Goal: Information Seeking & Learning: Learn about a topic

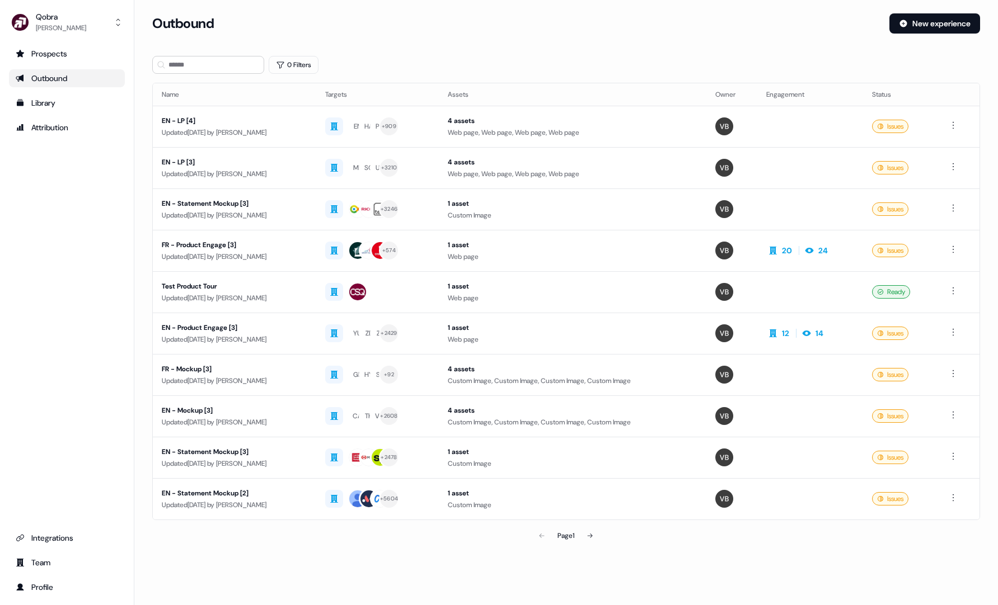
click at [54, 40] on div "Qobra Simon Laurino Prospects Outbound Library Attribution Integrations Team Pr…" at bounding box center [67, 302] width 134 height 605
click at [54, 52] on div "Prospects" at bounding box center [67, 53] width 102 height 11
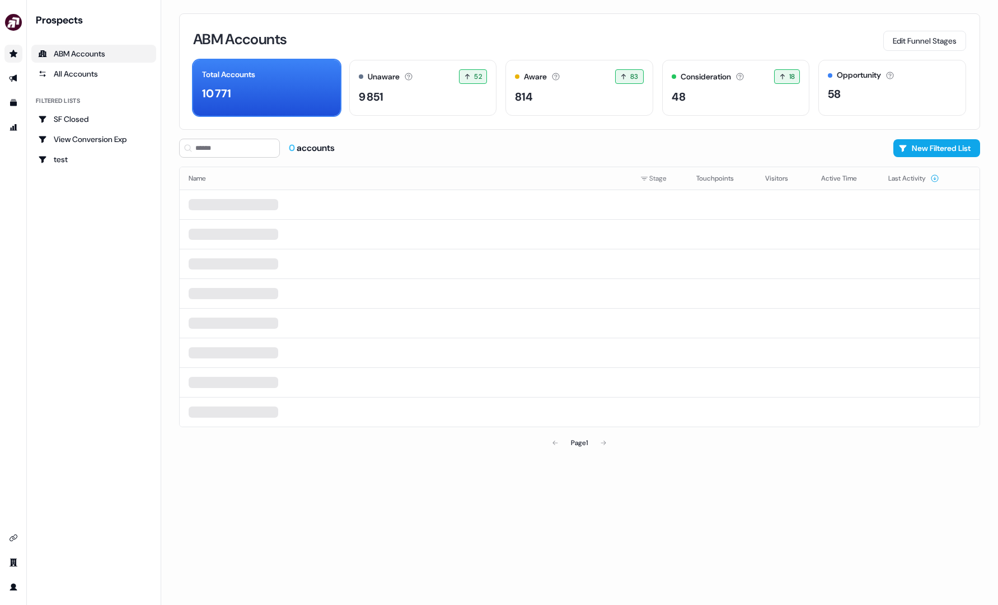
click at [17, 47] on link "Go to prospects" at bounding box center [13, 54] width 18 height 18
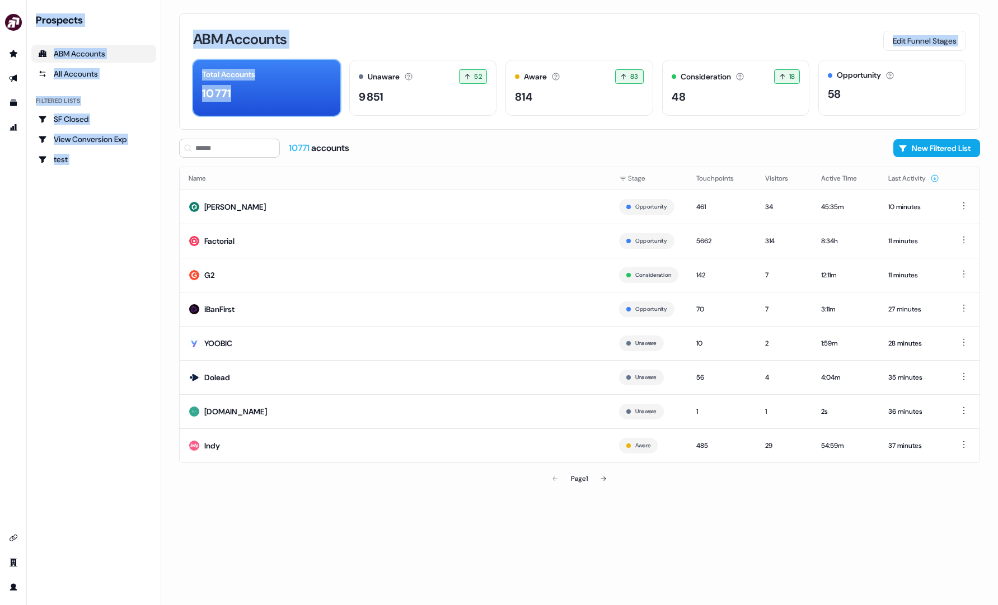
drag, startPoint x: 17, startPoint y: 47, endPoint x: 303, endPoint y: 110, distance: 292.2
click at [301, 109] on div "Prospects ABM Accounts All Accounts Filtered lists SF Closed View Conversion Ex…" at bounding box center [499, 302] width 998 height 605
click at [452, 289] on td "G2" at bounding box center [395, 275] width 430 height 34
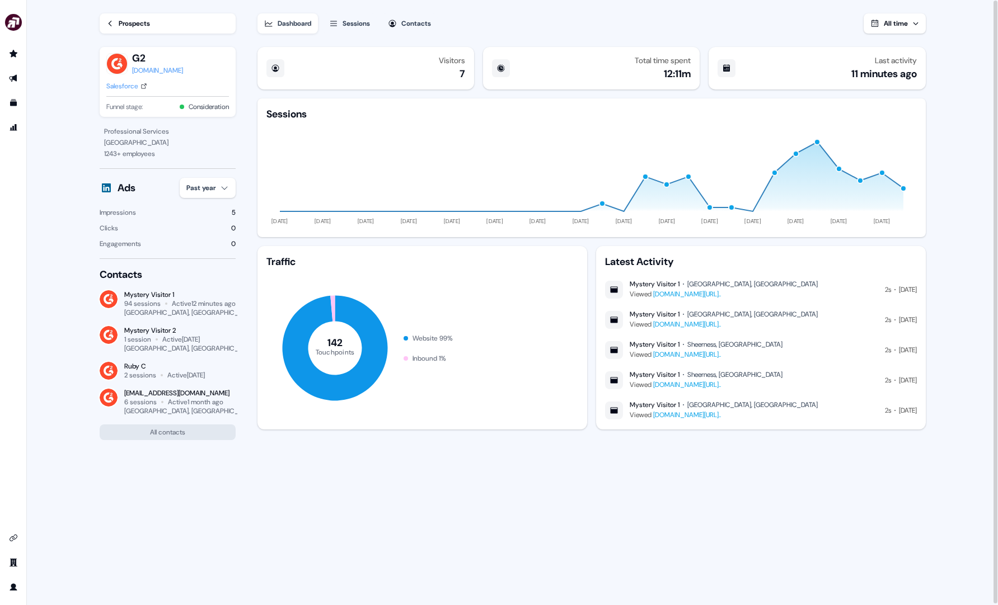
click at [106, 22] on icon at bounding box center [110, 24] width 8 height 8
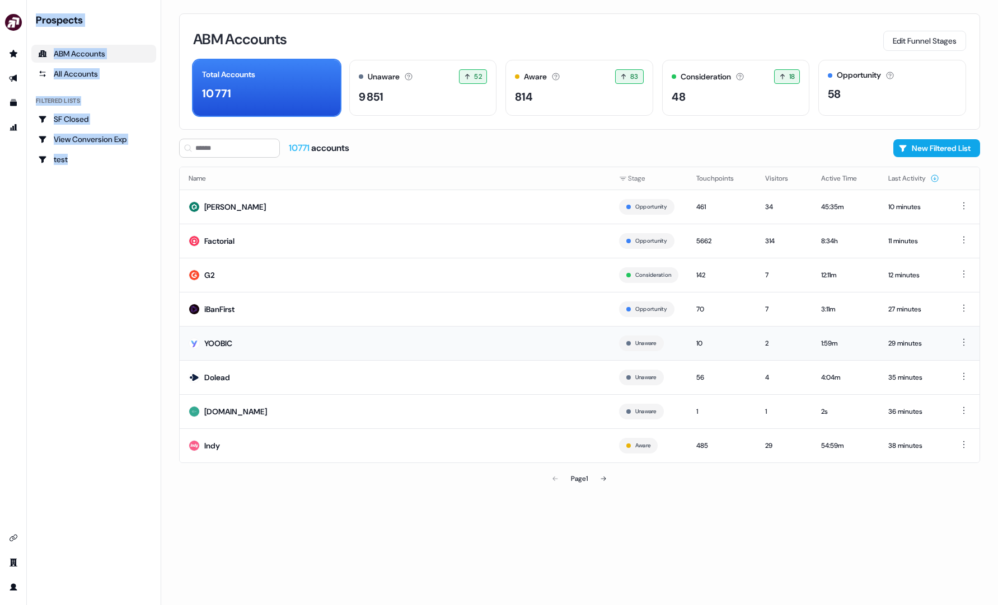
click at [399, 347] on td "YOOBIC" at bounding box center [395, 343] width 430 height 34
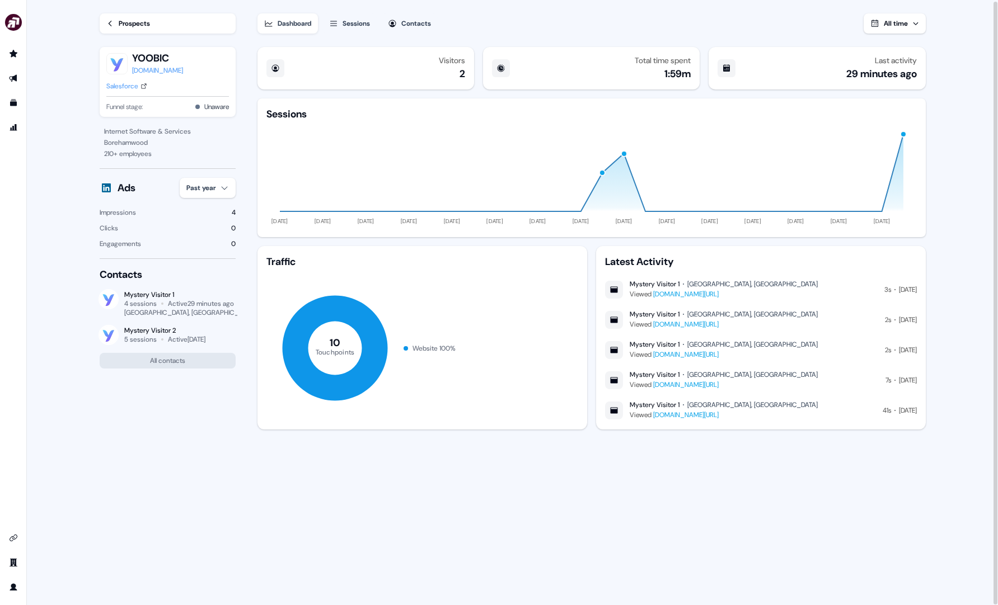
scroll to position [1, 0]
click at [110, 19] on icon at bounding box center [110, 22] width 8 height 8
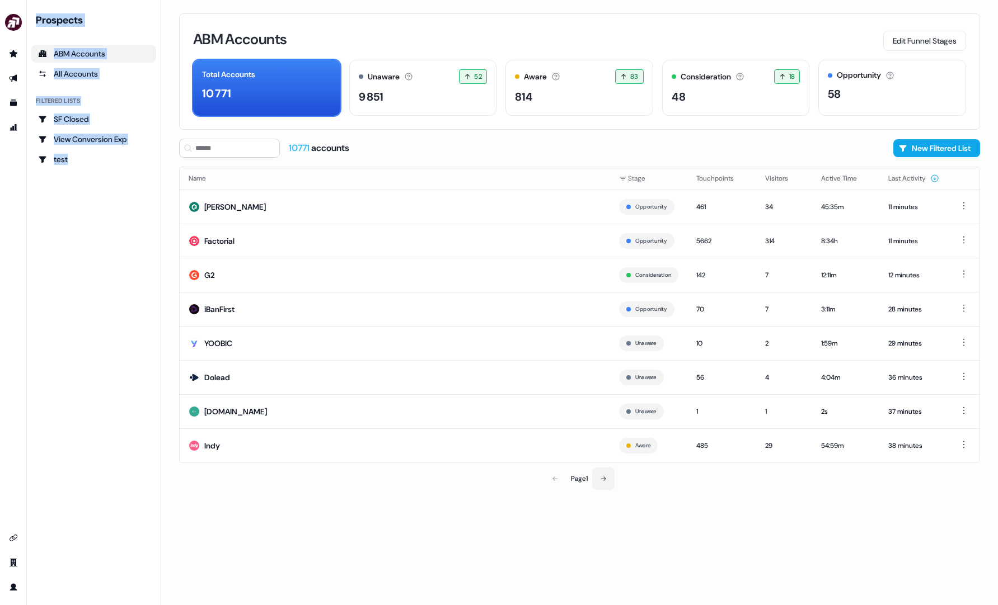
click at [608, 479] on button at bounding box center [603, 479] width 22 height 22
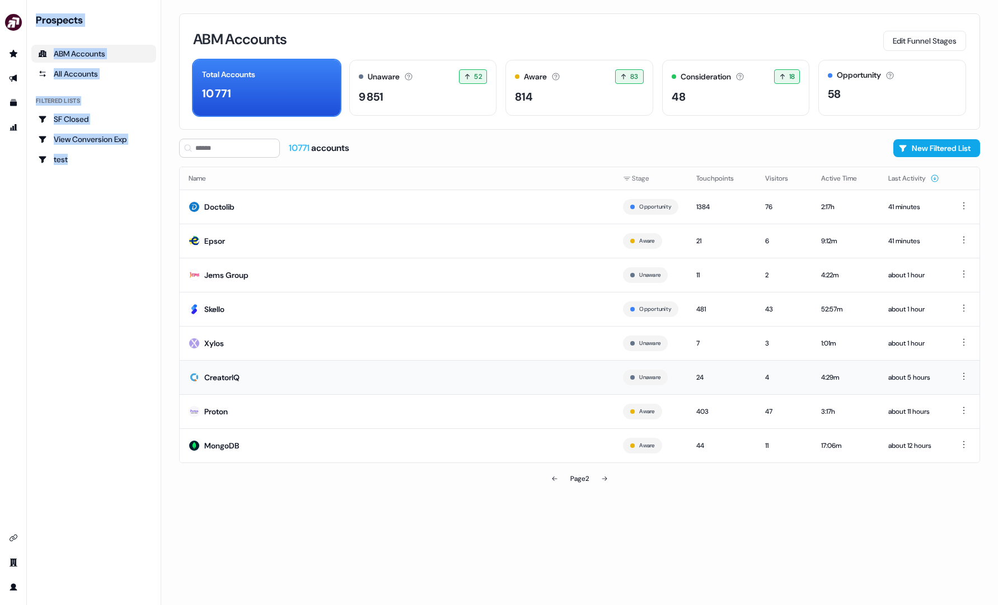
click at [382, 377] on td "CreatorIQ" at bounding box center [397, 377] width 434 height 34
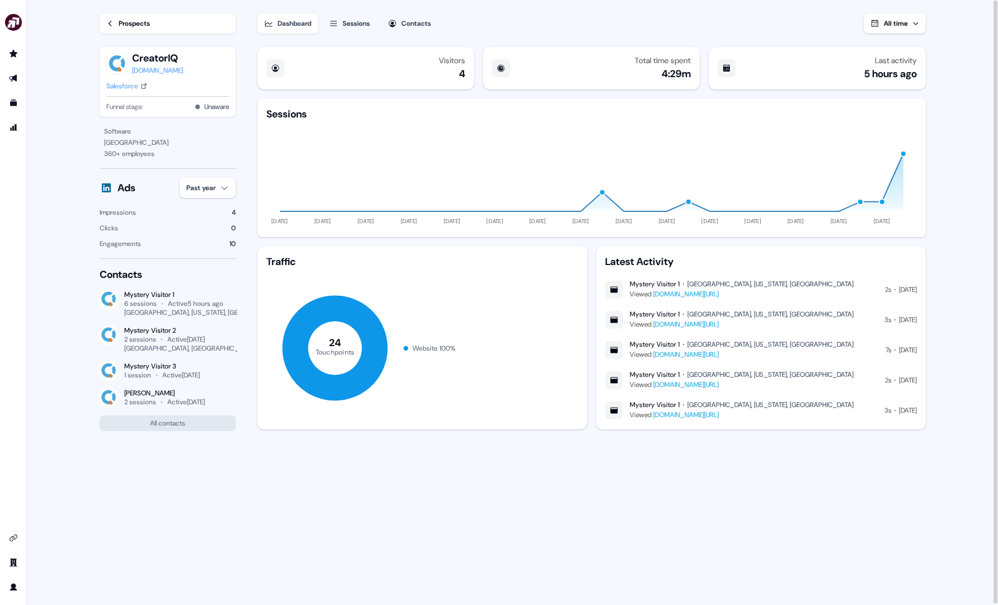
click at [693, 348] on div "San Jose, California, US" at bounding box center [770, 344] width 166 height 9
click at [187, 306] on div "Active 5 hours ago" at bounding box center [195, 303] width 55 height 9
click at [152, 295] on div "Mystery Visitor 1" at bounding box center [179, 294] width 111 height 9
click at [144, 302] on div "6 sessions" at bounding box center [140, 303] width 32 height 9
click at [144, 307] on div "6 sessions" at bounding box center [140, 303] width 32 height 9
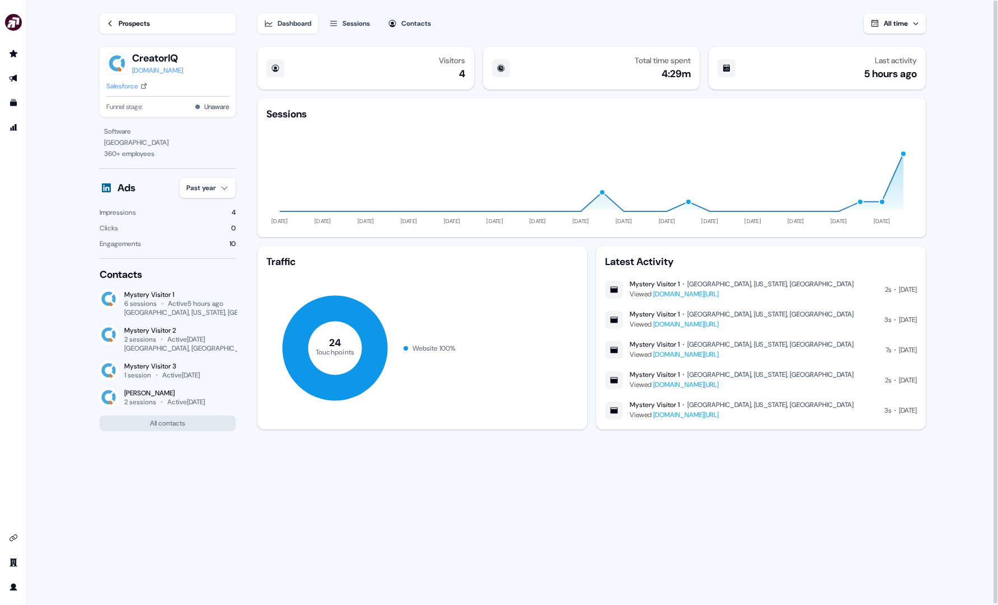
click at [158, 18] on link "Prospects" at bounding box center [168, 23] width 136 height 20
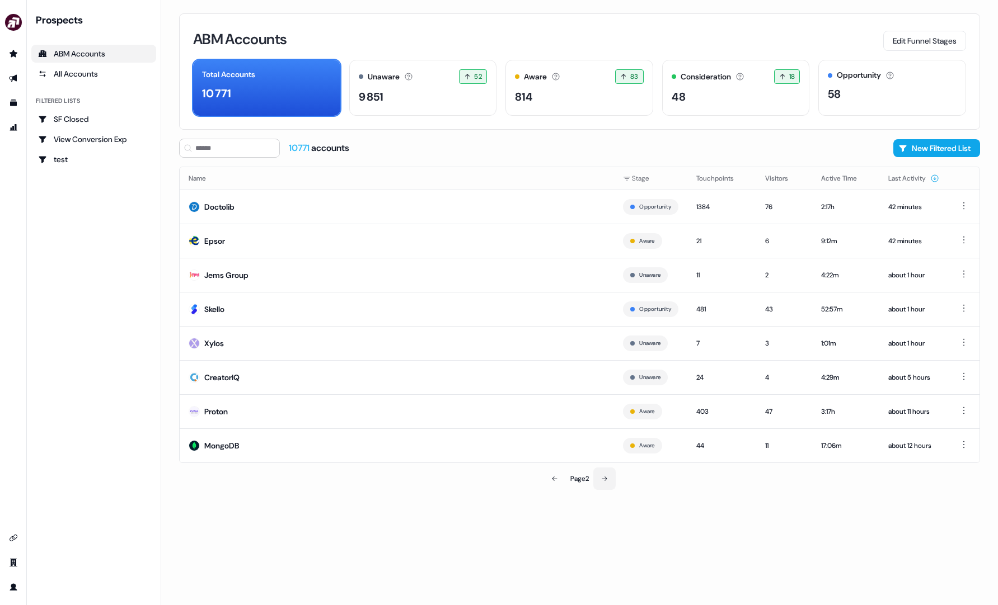
click at [610, 478] on button at bounding box center [604, 479] width 22 height 22
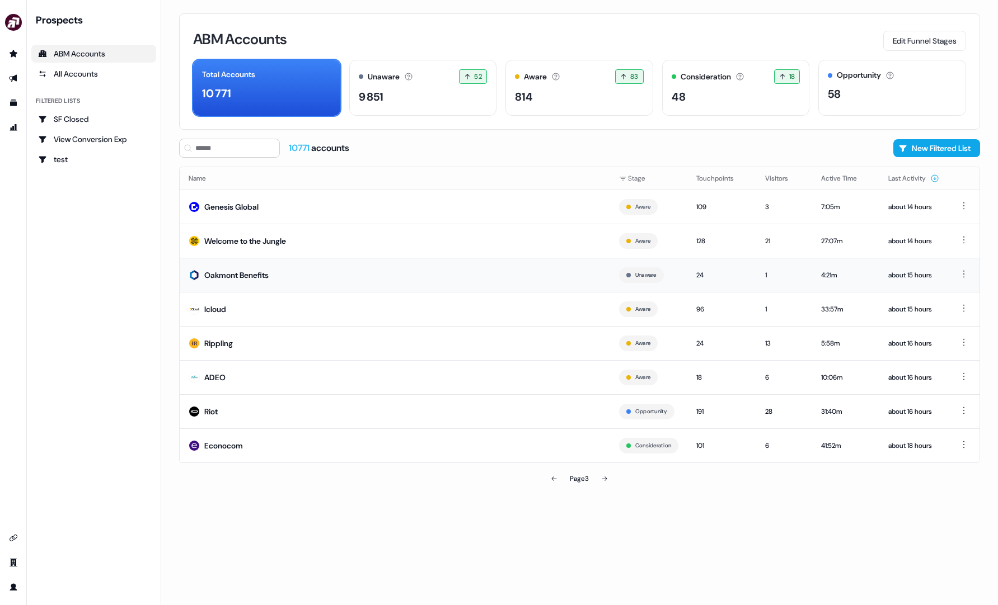
click at [350, 275] on td "Oakmont Benefits" at bounding box center [395, 275] width 430 height 34
click at [520, 446] on td "Econocom" at bounding box center [395, 446] width 430 height 34
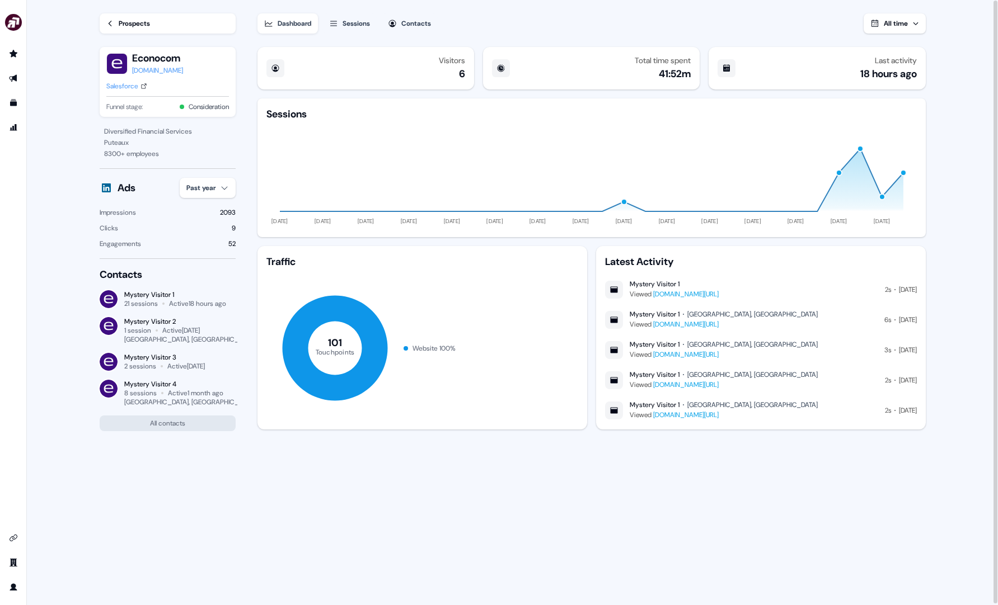
click at [674, 403] on div "Mystery Visitor 1" at bounding box center [654, 405] width 50 height 9
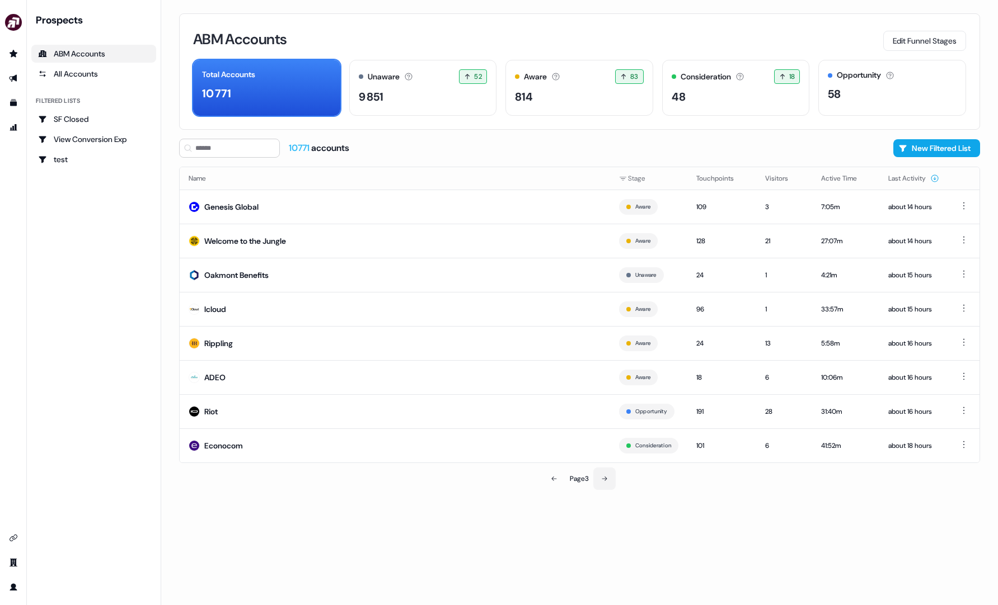
click at [606, 478] on icon at bounding box center [604, 479] width 7 height 7
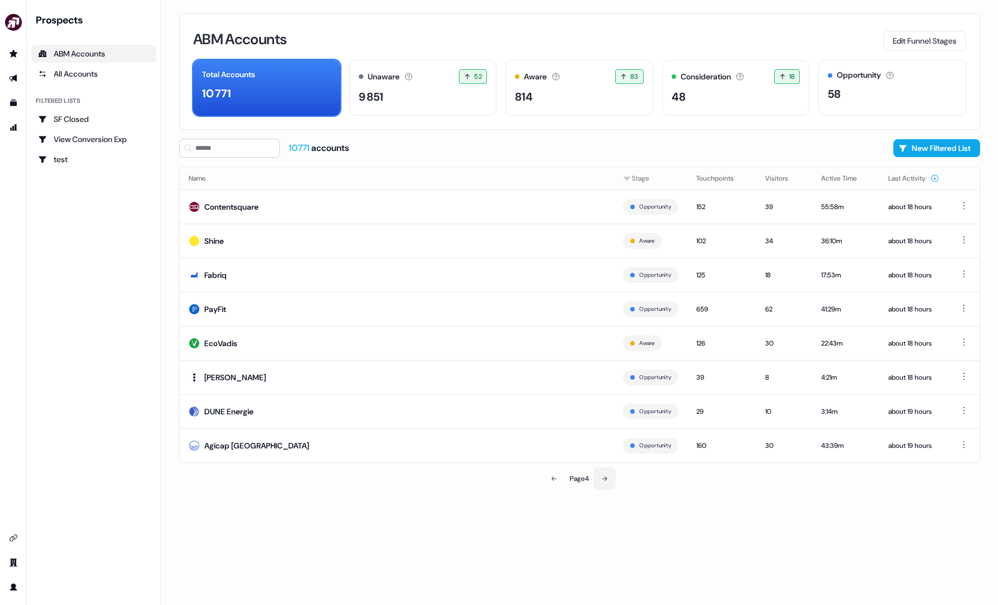
click at [608, 481] on icon at bounding box center [604, 479] width 7 height 7
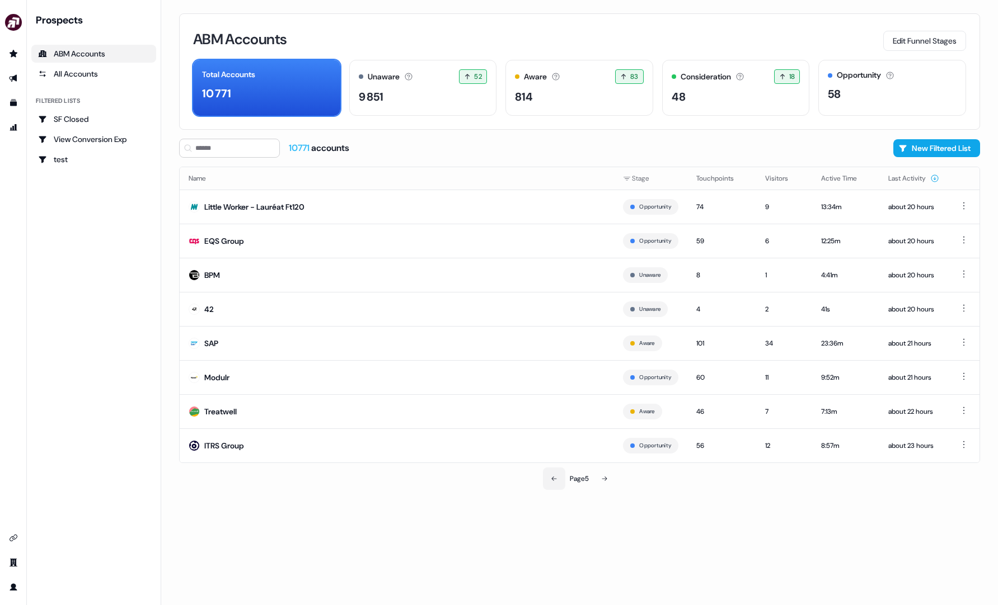
click at [552, 471] on button at bounding box center [554, 479] width 22 height 22
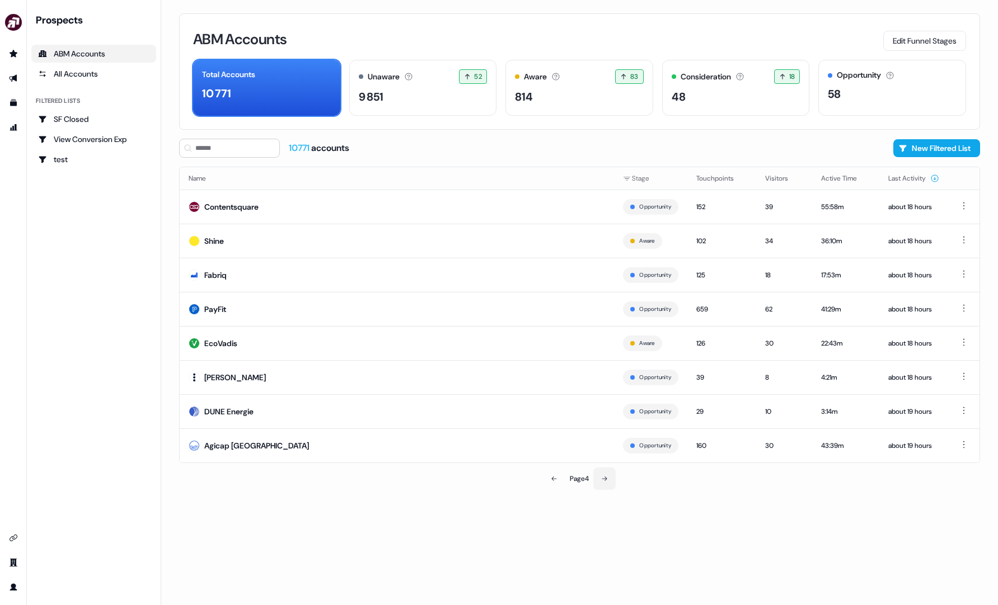
click at [595, 474] on button at bounding box center [604, 479] width 22 height 22
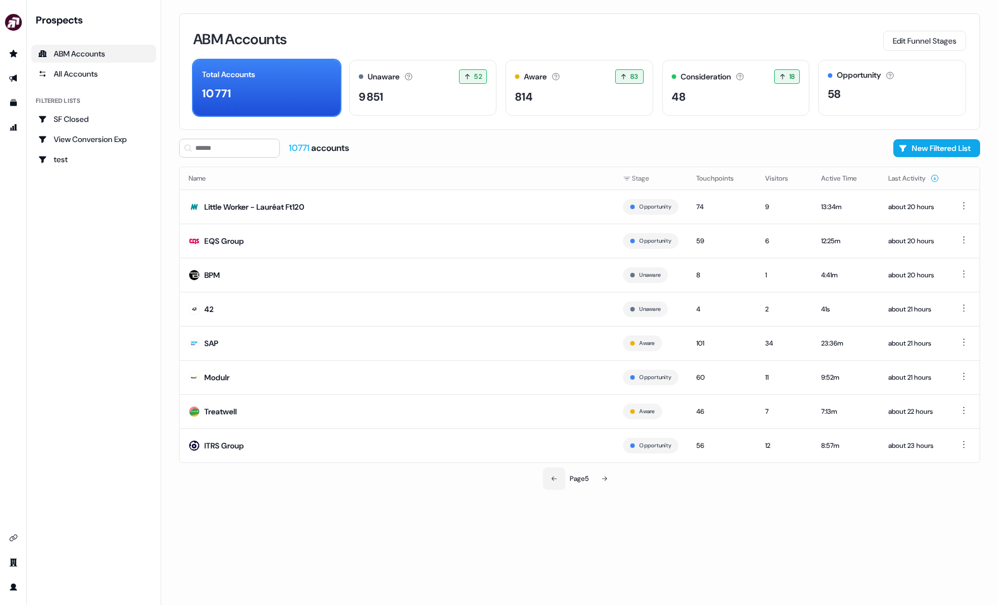
click at [554, 473] on button at bounding box center [554, 479] width 22 height 22
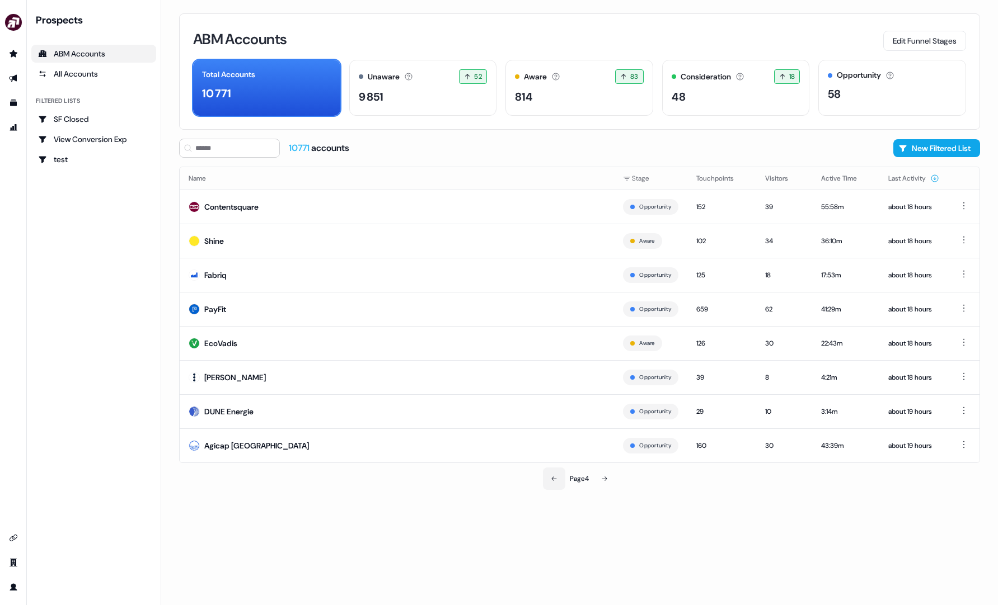
click at [561, 487] on button at bounding box center [554, 479] width 22 height 22
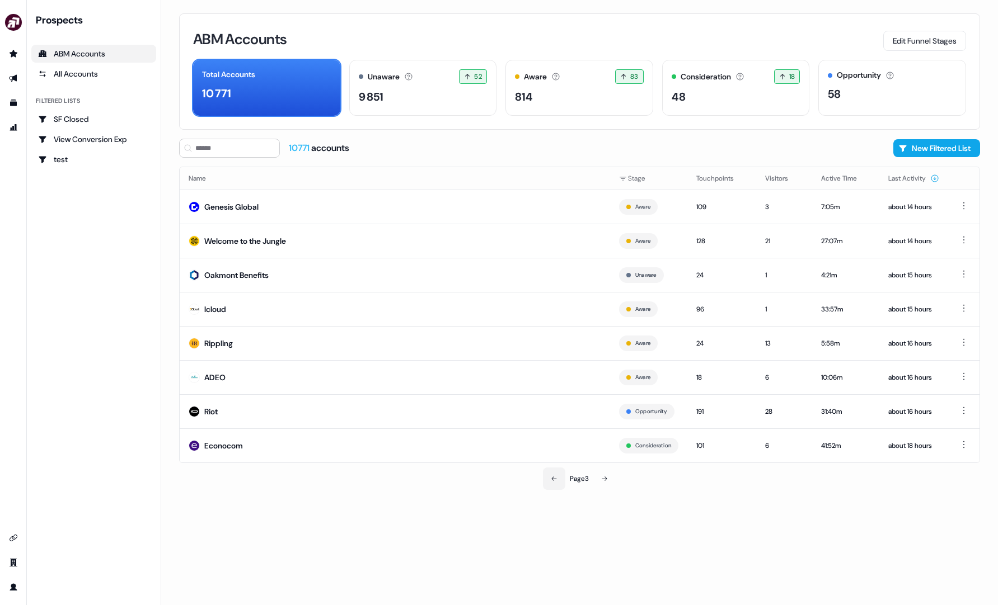
click at [560, 486] on button at bounding box center [554, 479] width 22 height 22
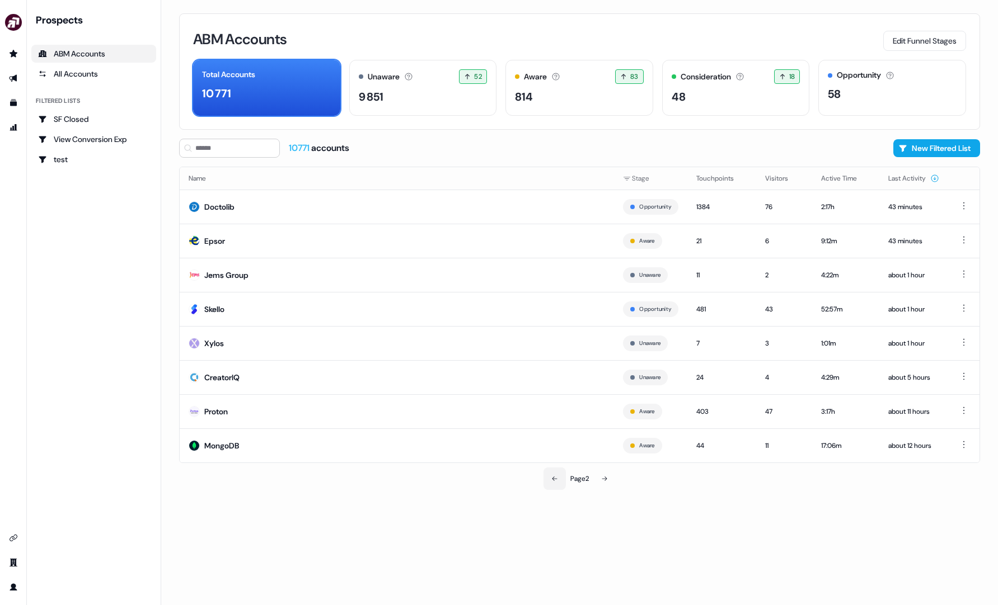
click at [560, 486] on button at bounding box center [554, 479] width 22 height 22
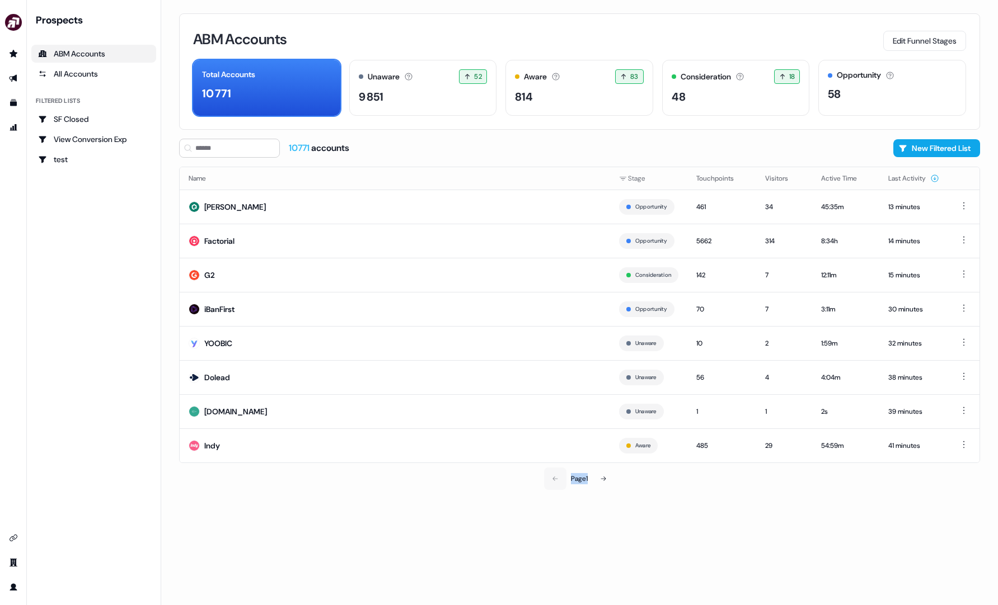
click at [560, 486] on div "Page 1" at bounding box center [579, 479] width 261 height 22
drag, startPoint x: 325, startPoint y: 293, endPoint x: 482, endPoint y: 325, distance: 160.9
click at [482, 325] on td "iBanFirst" at bounding box center [395, 309] width 430 height 34
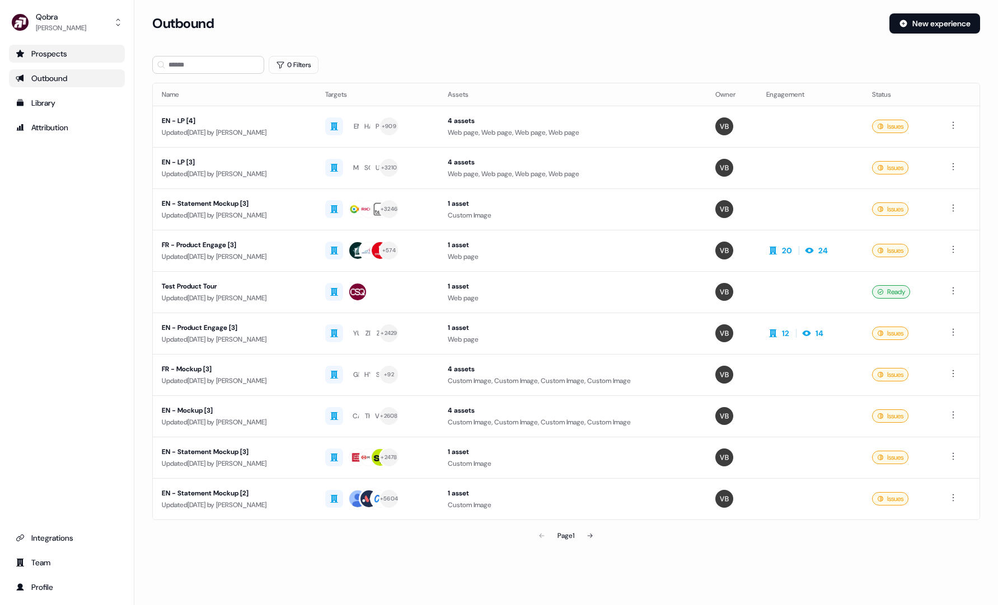
click at [77, 58] on div "Prospects" at bounding box center [67, 53] width 102 height 11
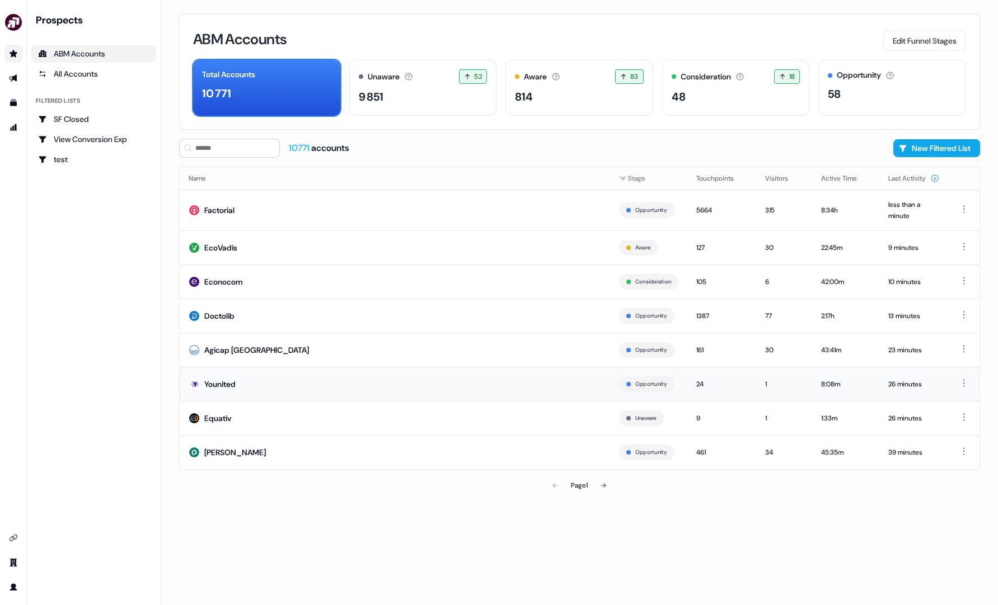
click at [557, 381] on td "Younited" at bounding box center [395, 384] width 430 height 34
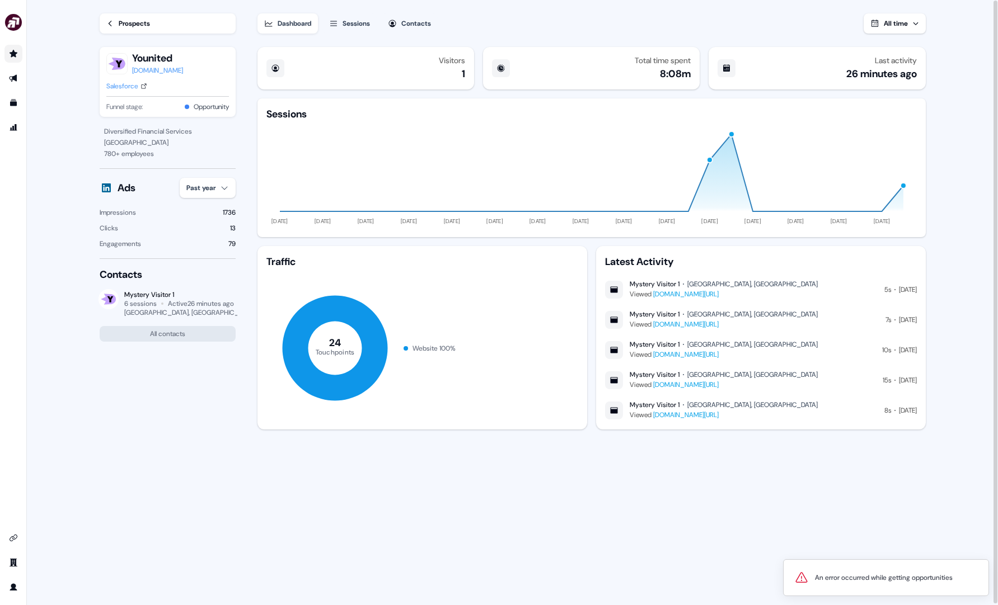
click at [671, 326] on link "[DOMAIN_NAME][URL]" at bounding box center [685, 324] width 65 height 9
click at [128, 29] on div "Prospects" at bounding box center [134, 23] width 31 height 11
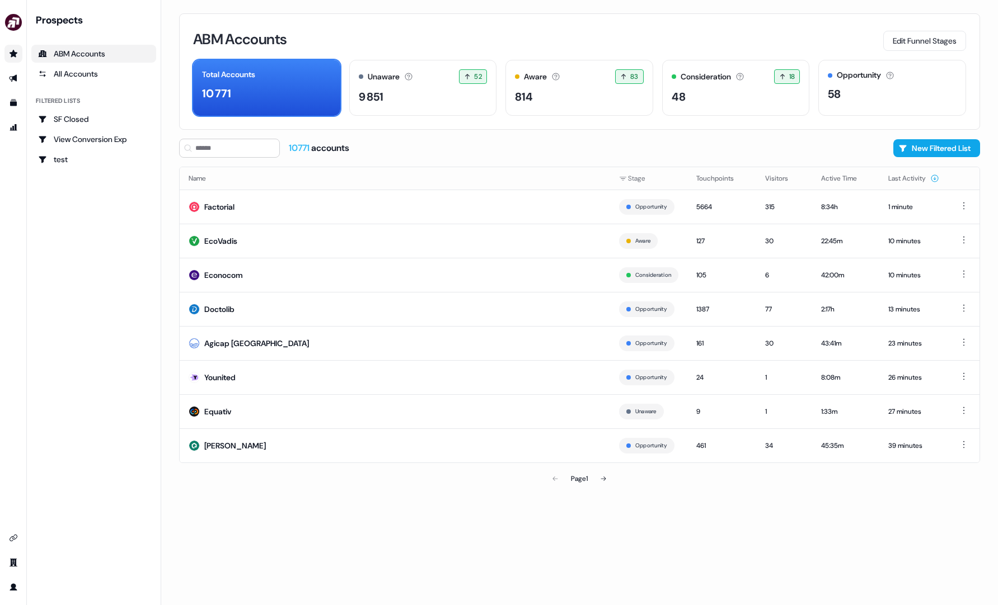
click at [555, 477] on div "Page 1" at bounding box center [579, 479] width 261 height 22
click at [87, 79] on div "All Accounts" at bounding box center [93, 73] width 111 height 11
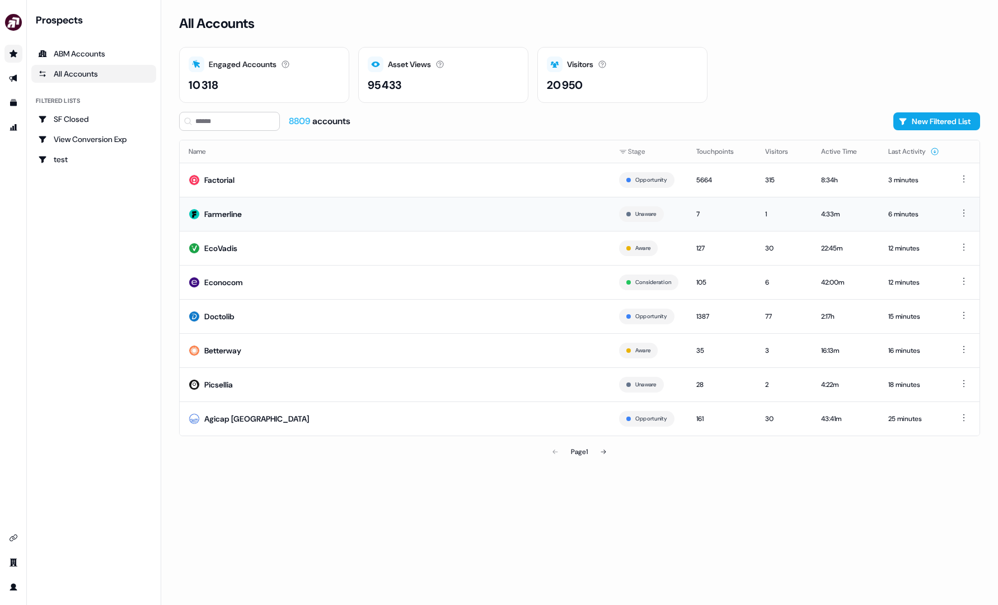
click at [357, 224] on td "Farmerline" at bounding box center [395, 214] width 430 height 34
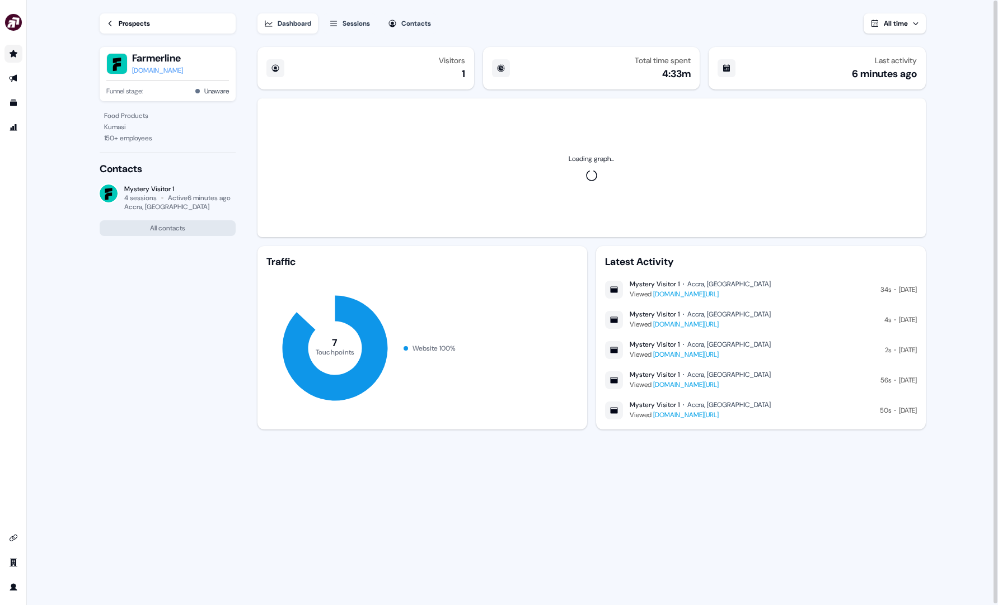
scroll to position [1, 0]
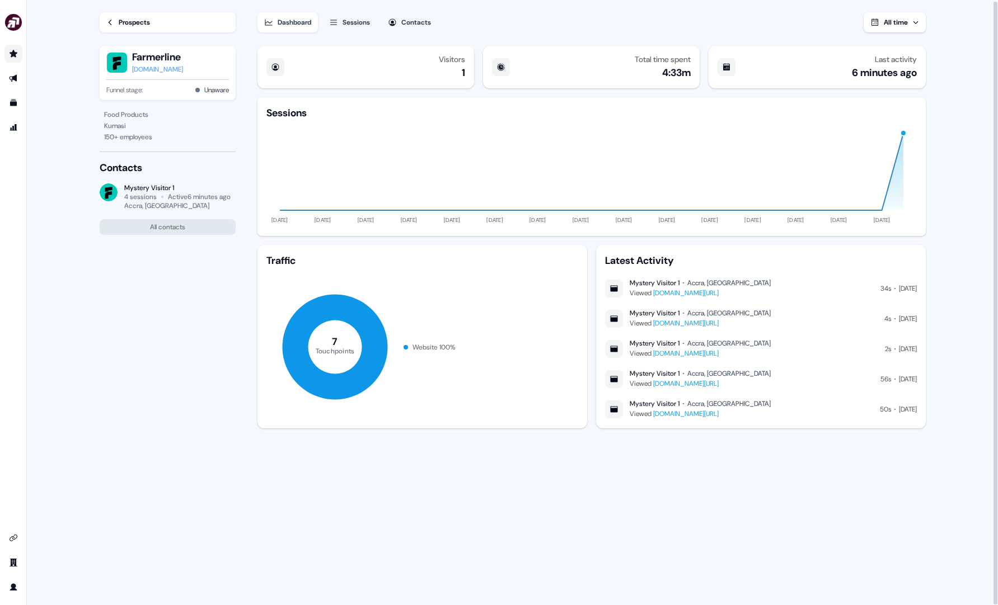
click at [718, 295] on link "[DOMAIN_NAME][URL]" at bounding box center [685, 293] width 65 height 9
click at [130, 22] on div "Prospects" at bounding box center [134, 22] width 31 height 11
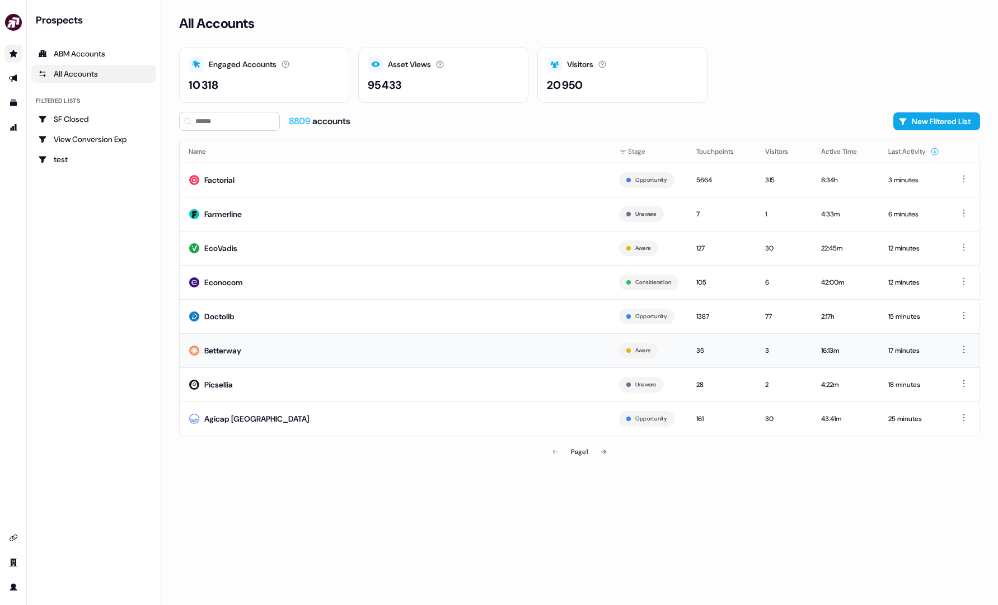
click at [570, 344] on td "Betterway" at bounding box center [395, 350] width 430 height 34
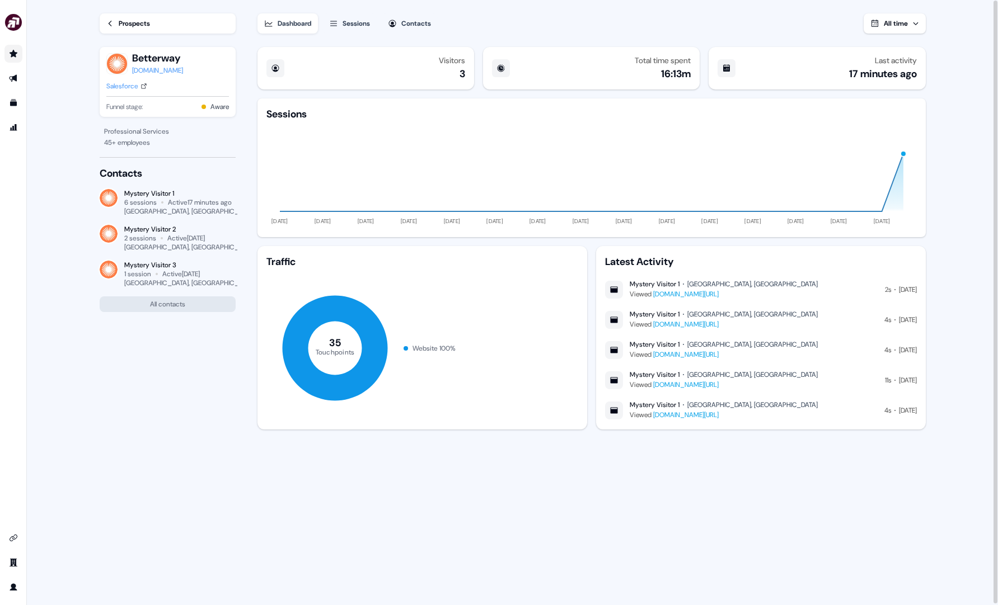
click at [367, 22] on div "Sessions" at bounding box center [355, 23] width 27 height 11
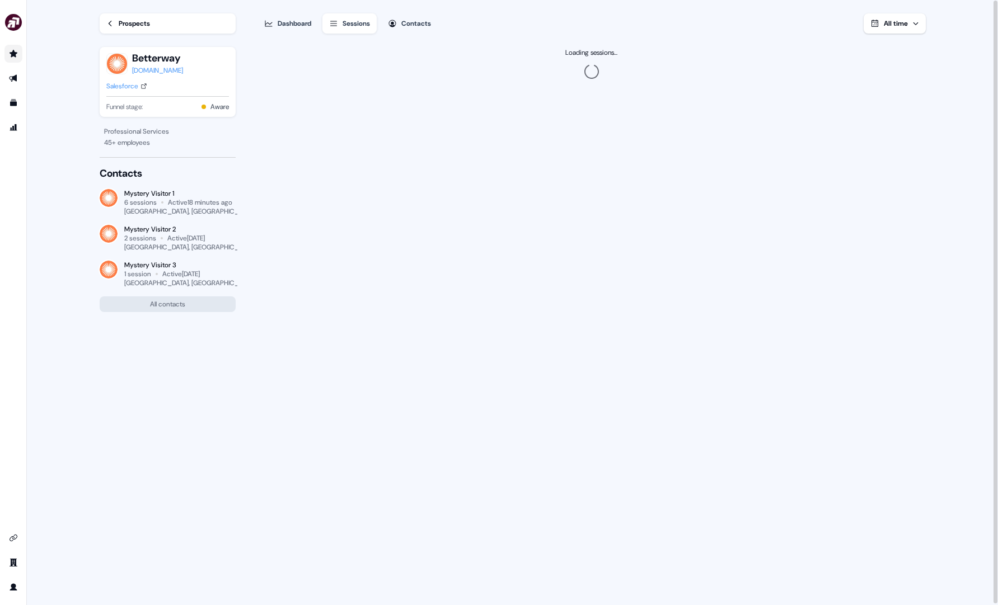
click at [365, 22] on div "Sessions" at bounding box center [355, 23] width 27 height 11
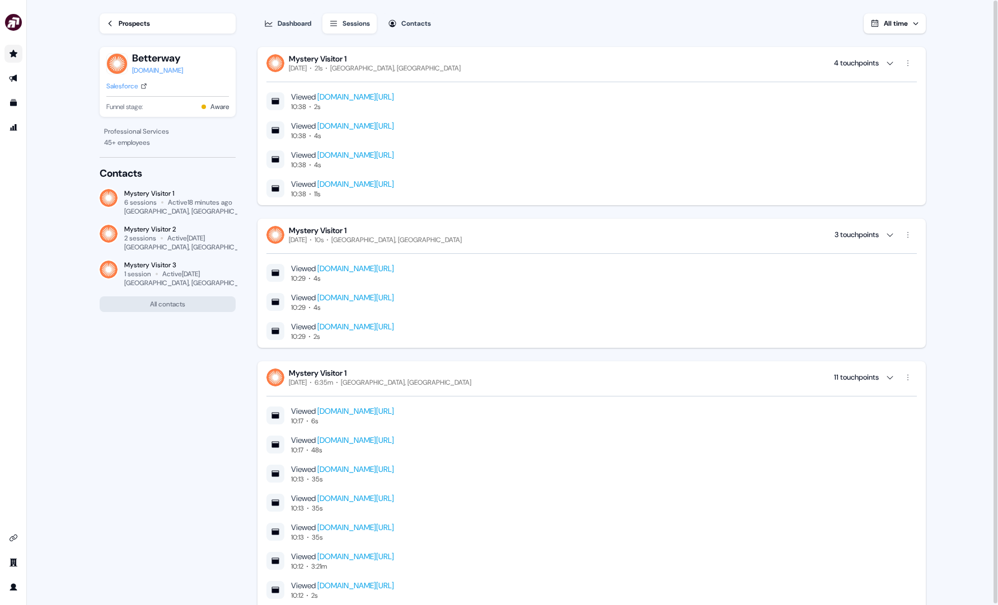
drag, startPoint x: 843, startPoint y: 235, endPoint x: 704, endPoint y: 304, distance: 155.1
click at [704, 304] on div "Mystery Visitor 1 [DATE] 10s [GEOGRAPHIC_DATA], [GEOGRAPHIC_DATA] 3 touchpoints…" at bounding box center [591, 283] width 668 height 129
click at [13, 46] on link "Go to prospects" at bounding box center [13, 54] width 18 height 18
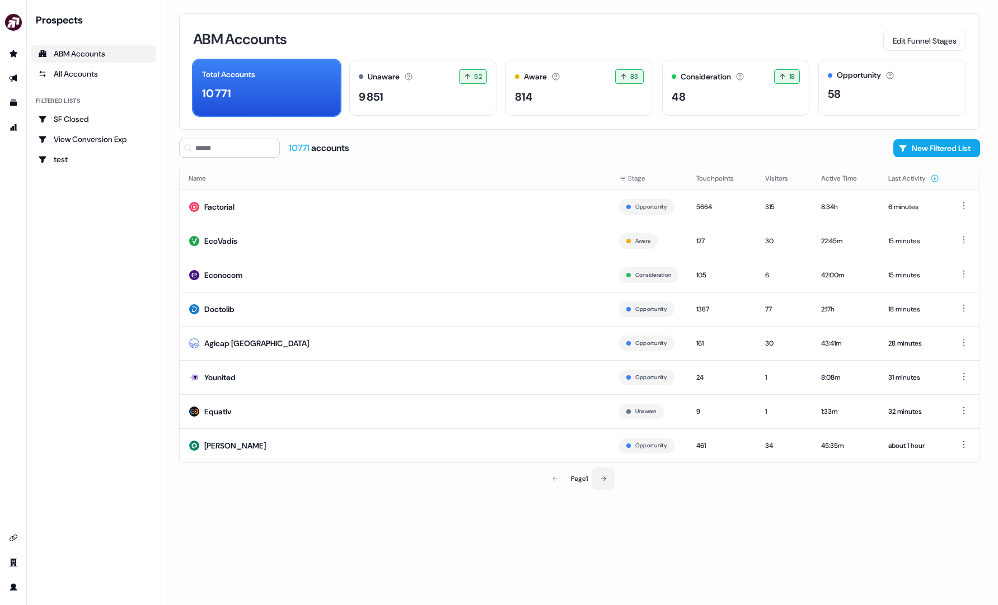
click at [607, 480] on icon at bounding box center [603, 479] width 7 height 7
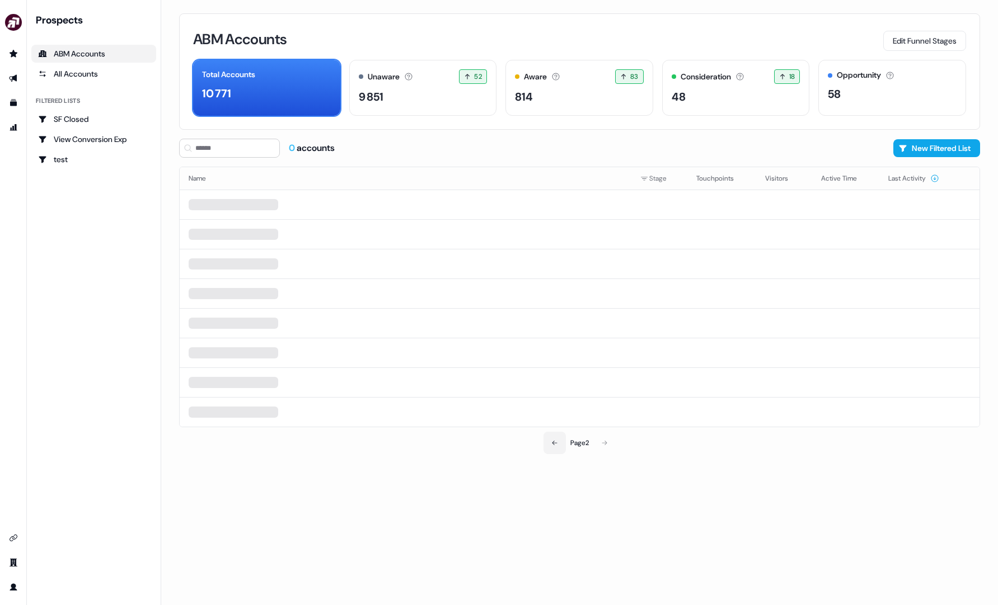
click at [551, 441] on icon at bounding box center [554, 443] width 7 height 7
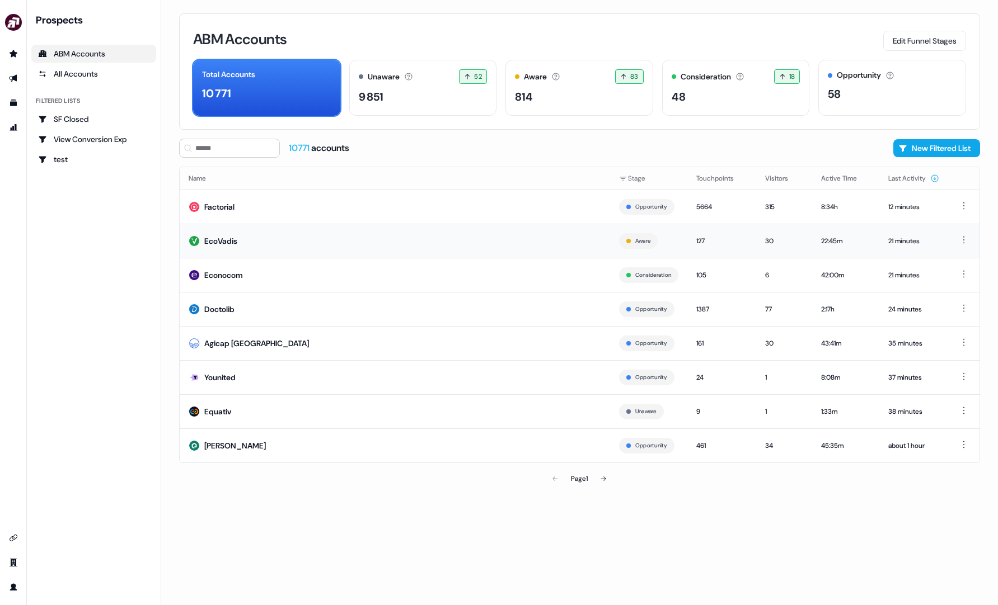
click at [476, 237] on td "EcoVadis" at bounding box center [395, 241] width 430 height 34
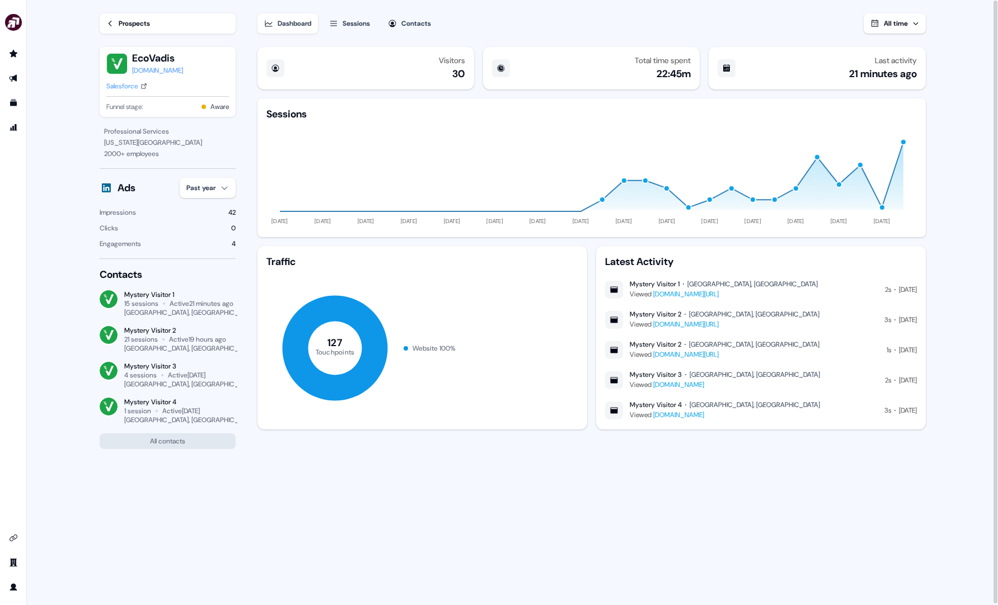
click at [114, 24] on link "Prospects" at bounding box center [168, 23] width 136 height 20
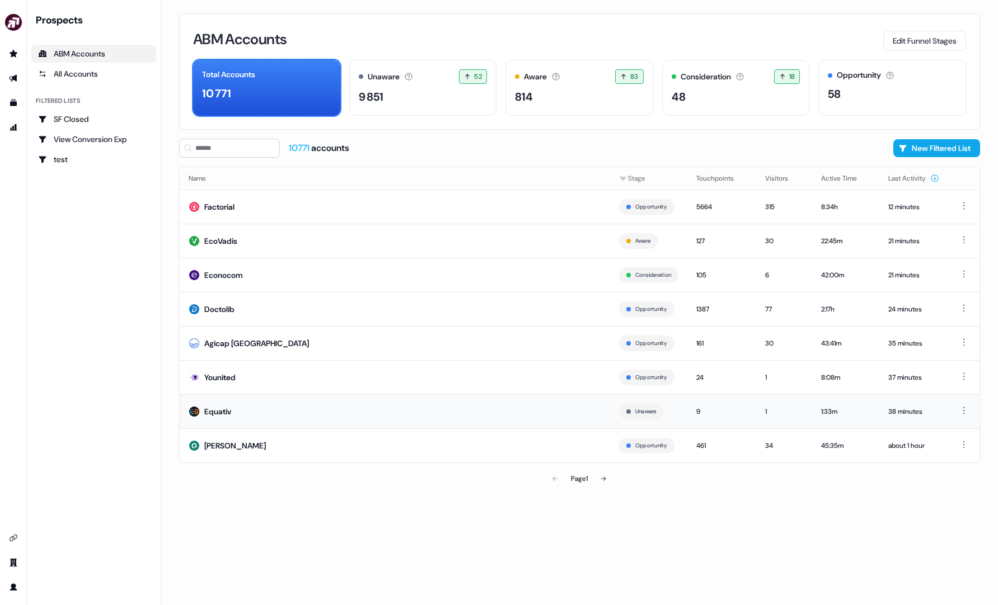
click at [373, 413] on td "Equativ" at bounding box center [395, 411] width 430 height 34
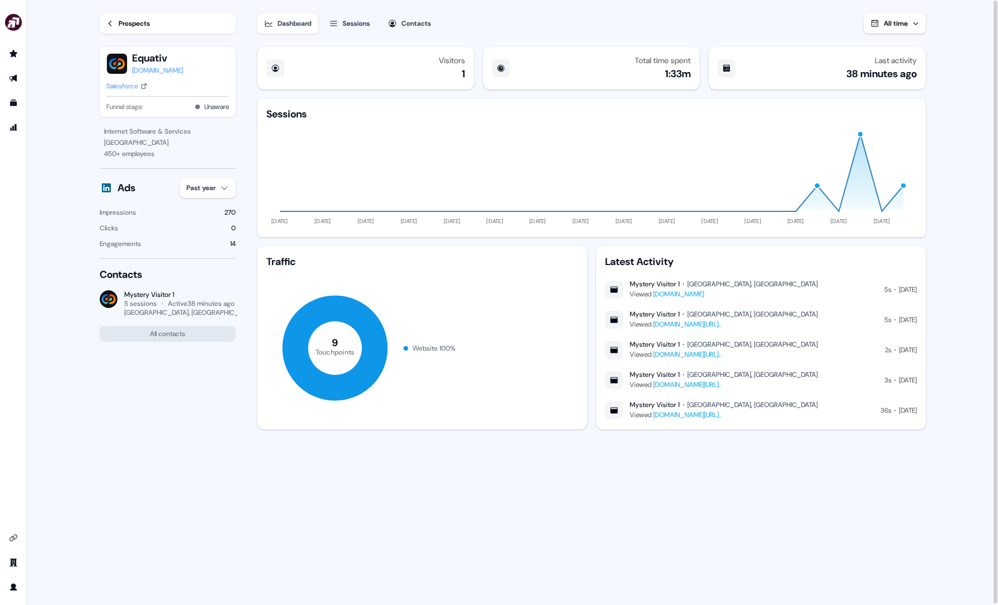
click at [138, 20] on div "Prospects" at bounding box center [134, 23] width 31 height 11
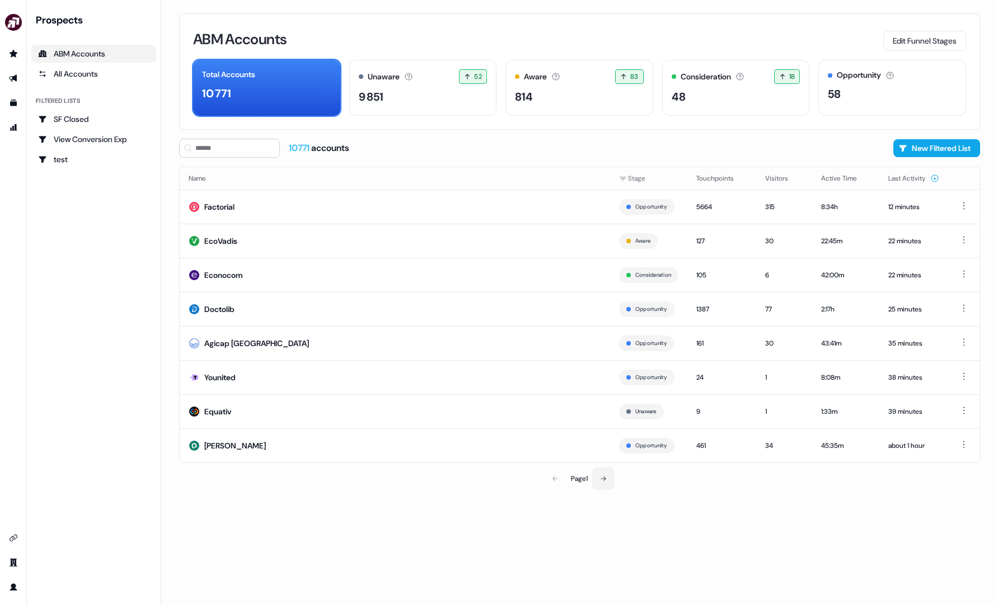
click at [605, 476] on icon at bounding box center [603, 479] width 7 height 7
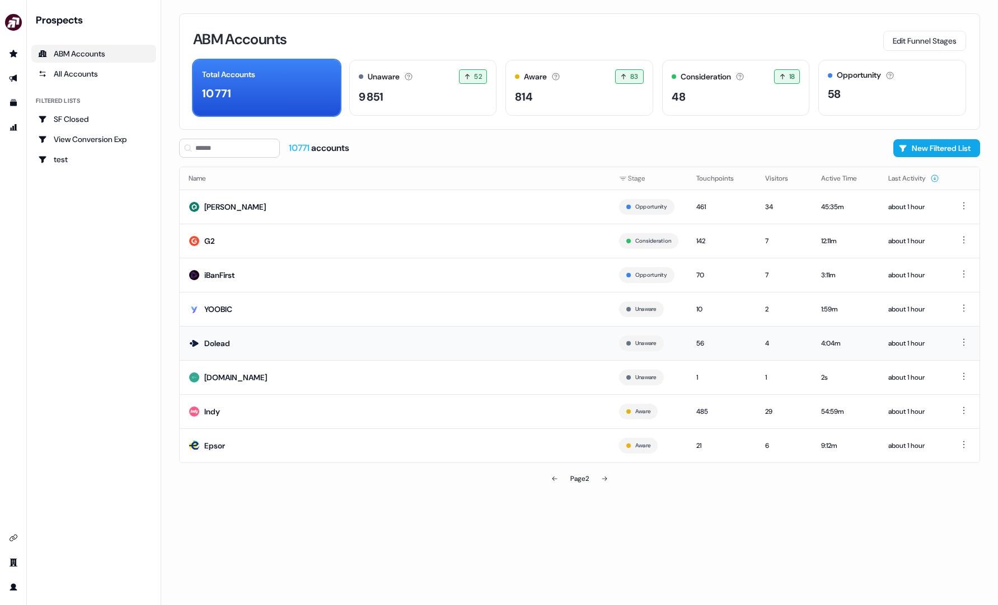
click at [302, 349] on td "Dolead" at bounding box center [395, 343] width 430 height 34
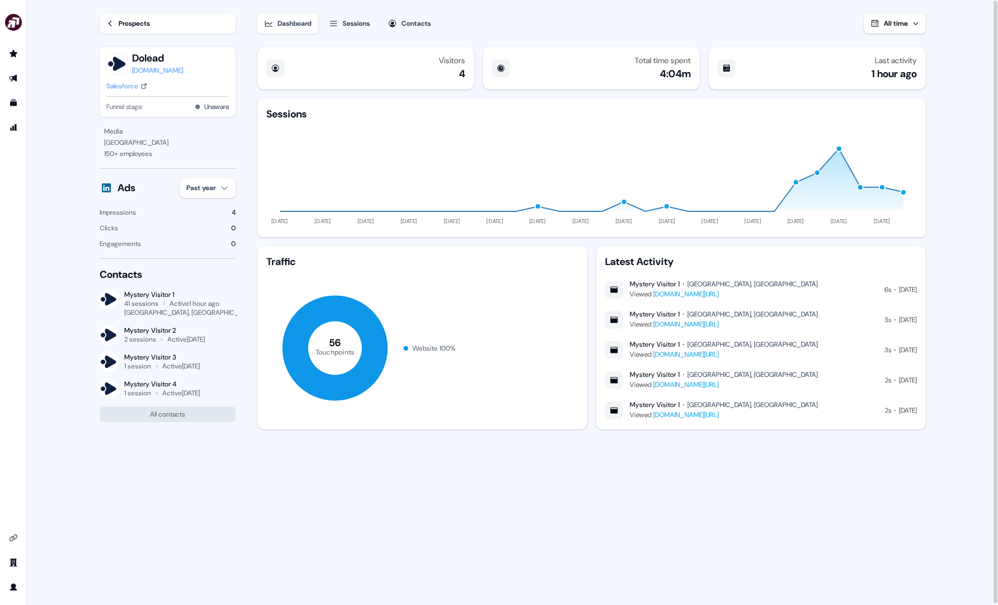
click at [154, 24] on link "Prospects" at bounding box center [168, 23] width 136 height 20
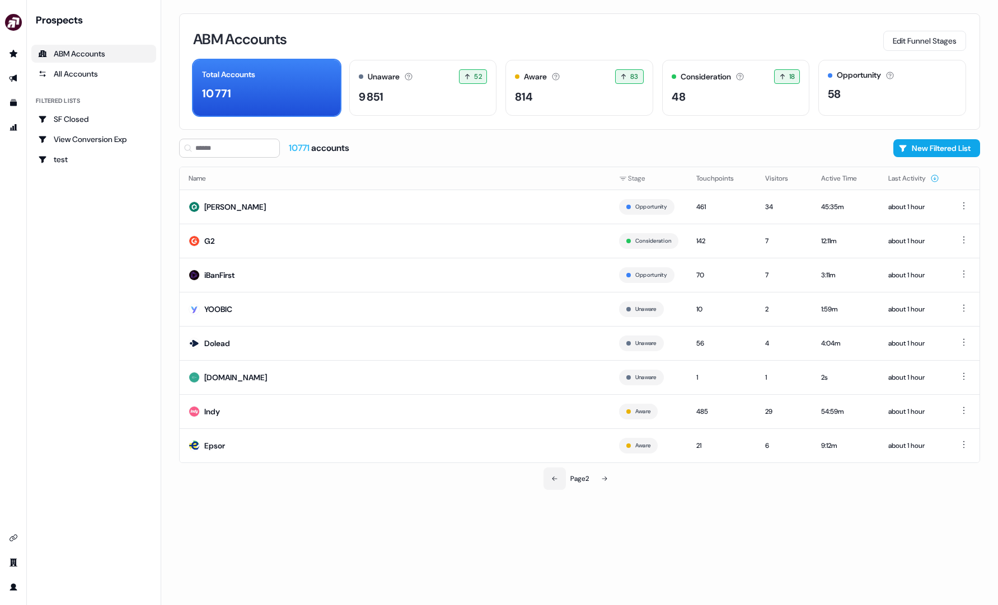
click at [544, 473] on button at bounding box center [554, 479] width 22 height 22
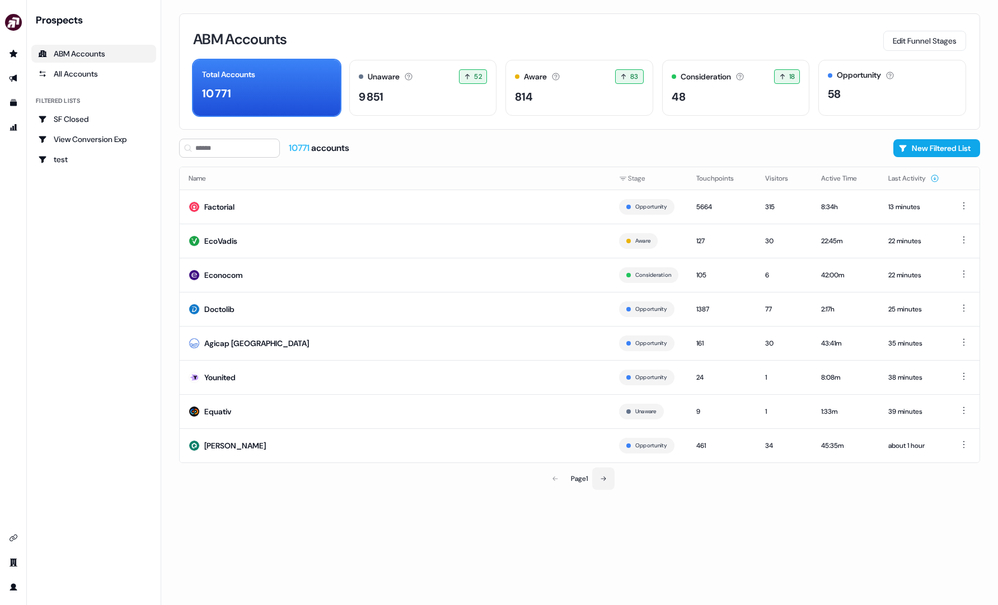
click at [608, 480] on button at bounding box center [603, 479] width 22 height 22
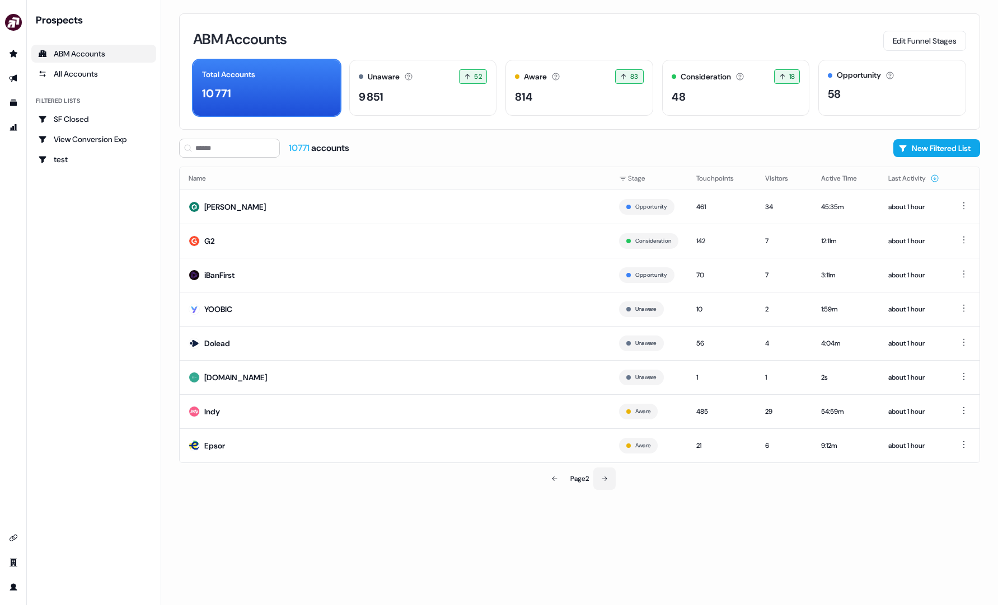
click at [608, 480] on icon at bounding box center [604, 479] width 7 height 7
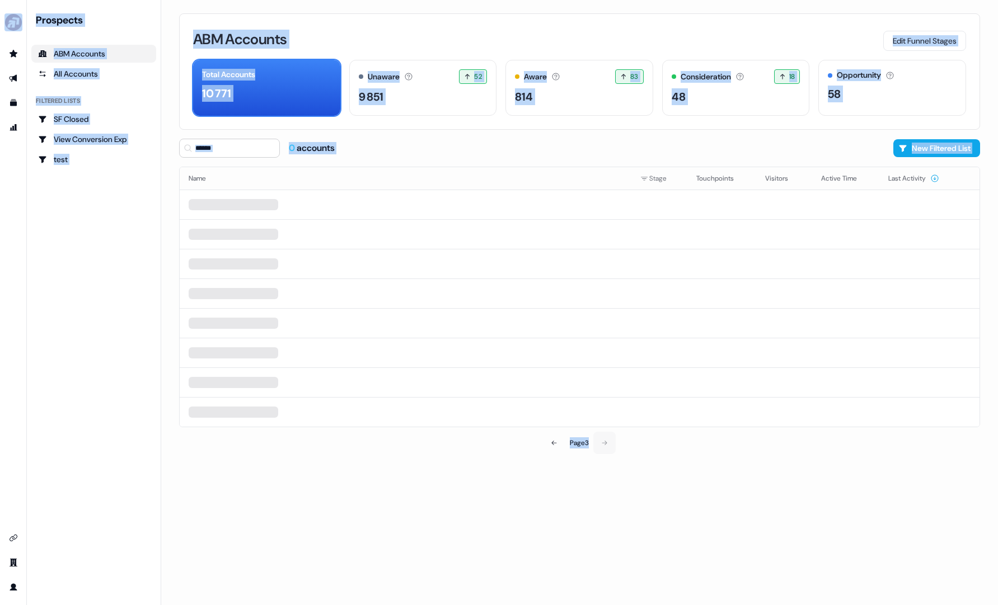
click at [608, 480] on div "ABM Accounts Edit Funnel Stages Total Accounts 10 771 Unaware The default stage…" at bounding box center [579, 302] width 837 height 605
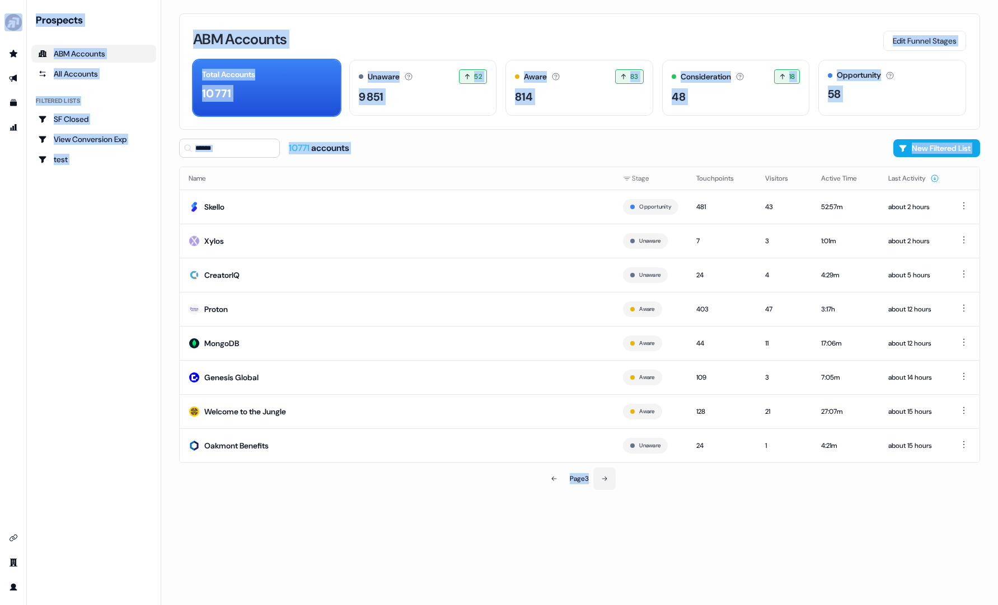
click at [607, 478] on icon at bounding box center [604, 479] width 5 height 4
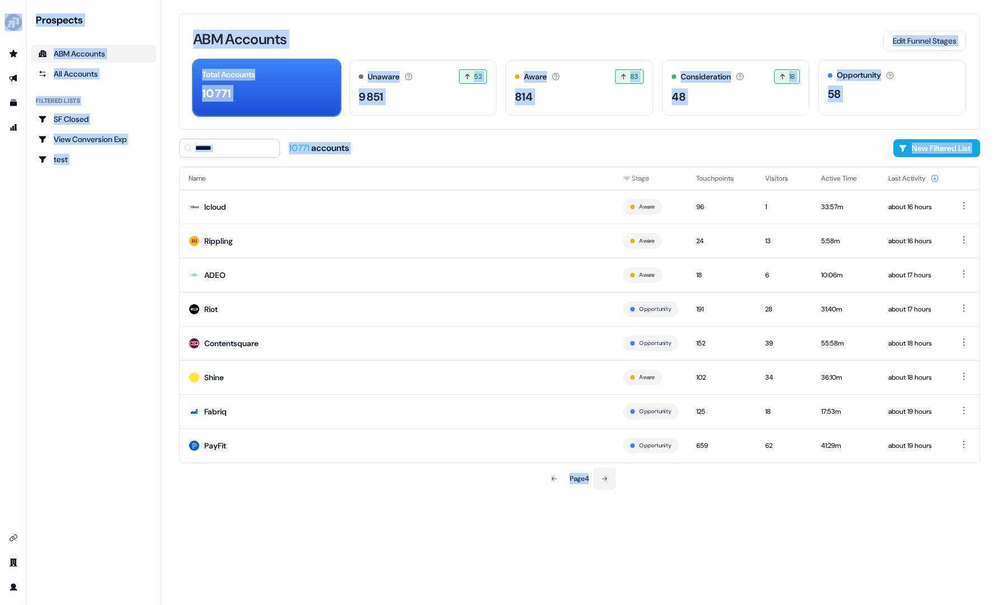
click at [595, 478] on button at bounding box center [604, 479] width 22 height 22
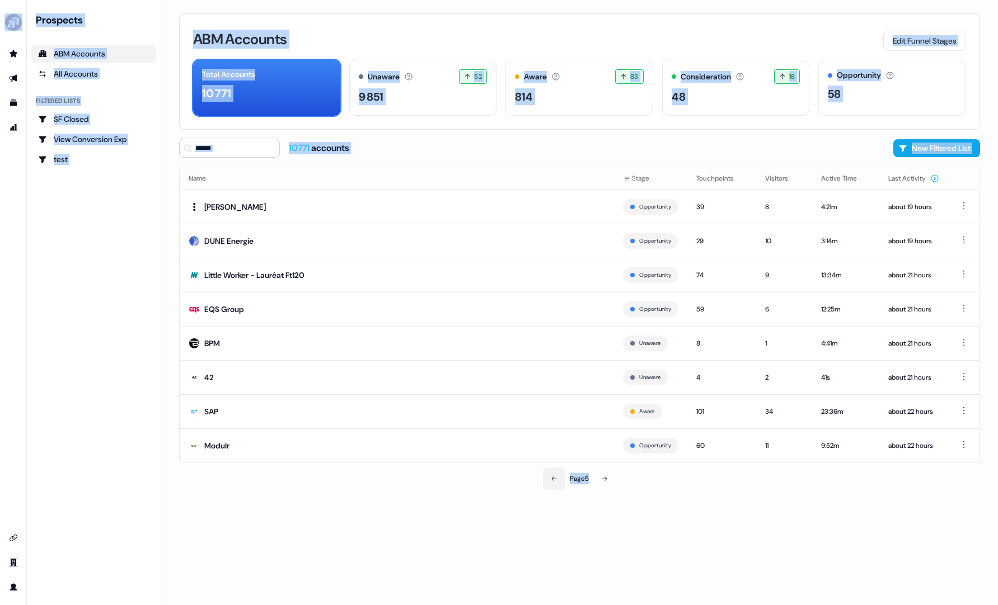
click at [554, 480] on icon at bounding box center [554, 479] width 7 height 7
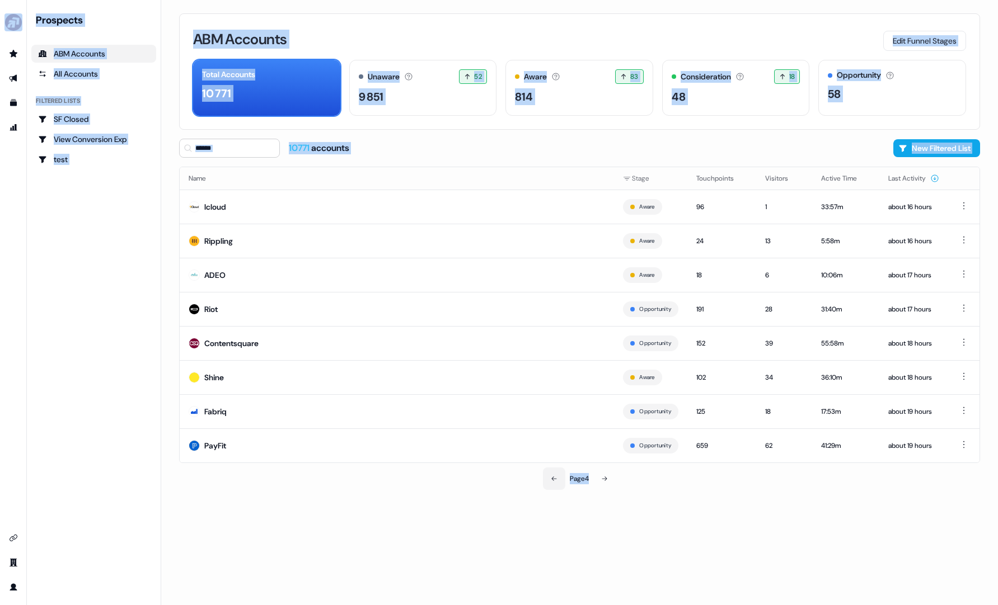
click at [554, 480] on icon at bounding box center [554, 479] width 7 height 7
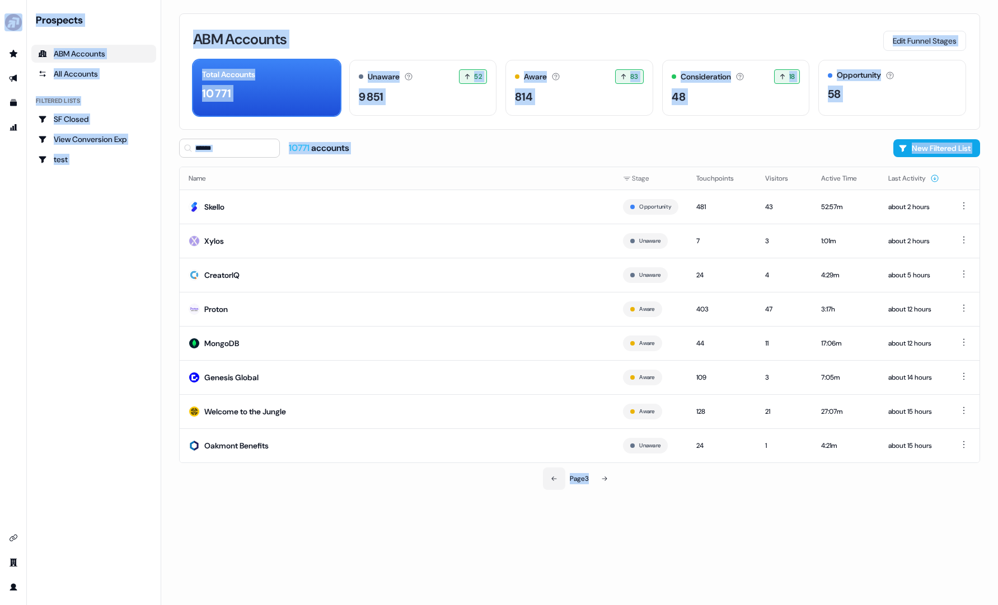
click at [554, 480] on icon at bounding box center [554, 479] width 7 height 7
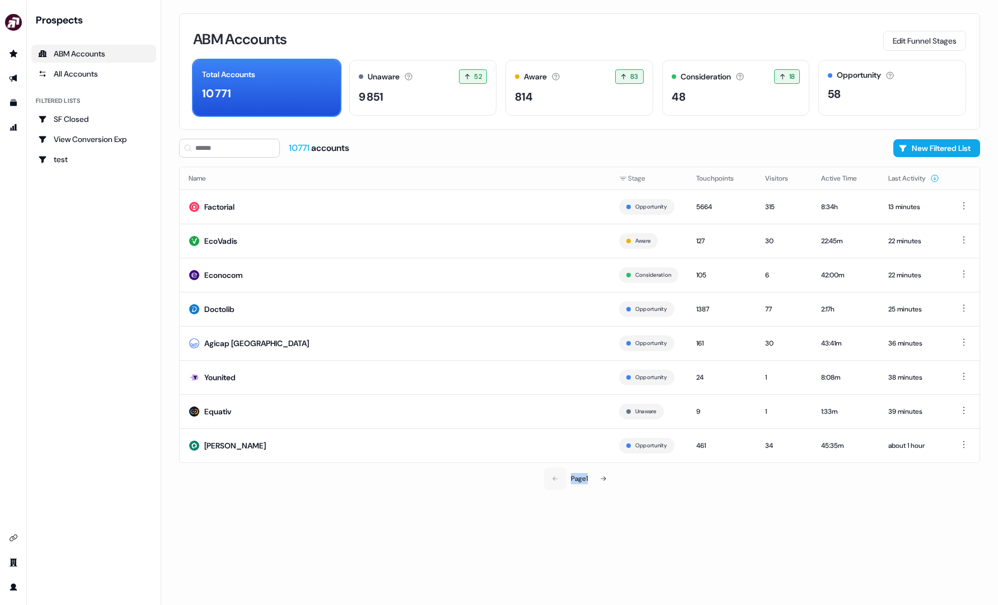
click at [554, 480] on div "Page 1" at bounding box center [579, 479] width 261 height 22
click at [528, 211] on td "Factorial" at bounding box center [395, 207] width 430 height 34
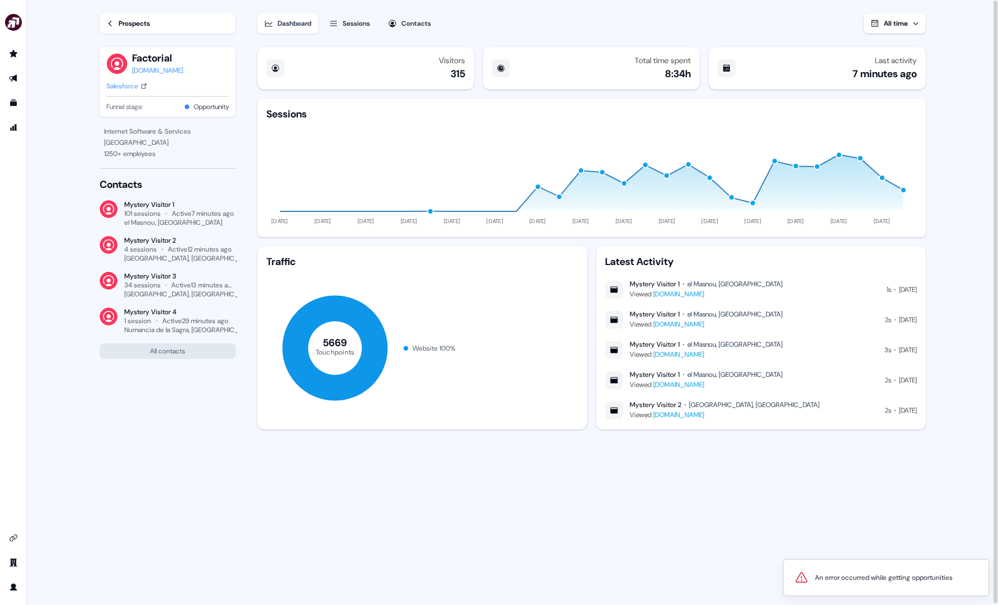
click at [155, 17] on link "Prospects" at bounding box center [168, 23] width 136 height 20
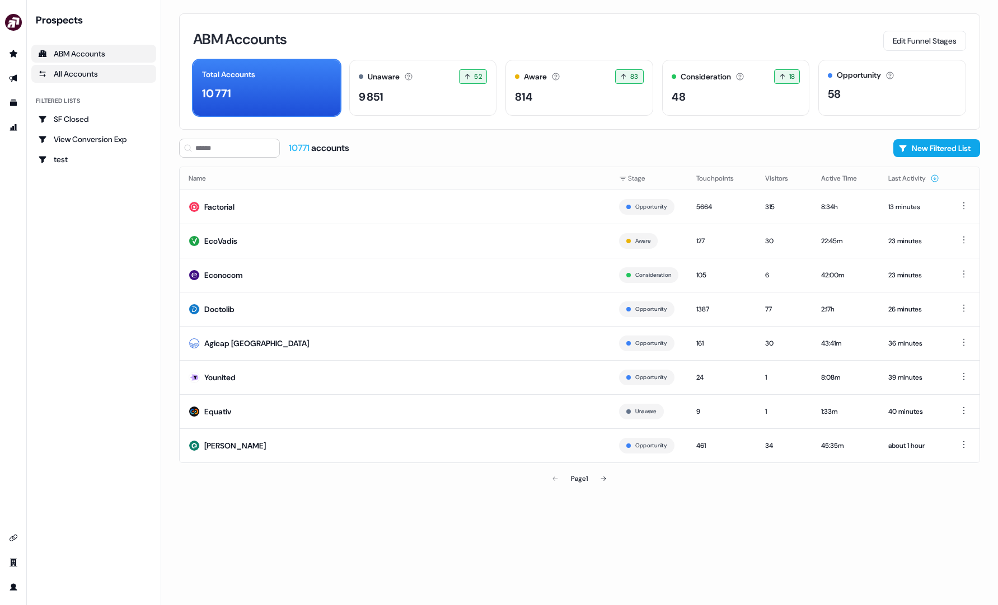
click at [80, 68] on div "All Accounts" at bounding box center [93, 73] width 111 height 11
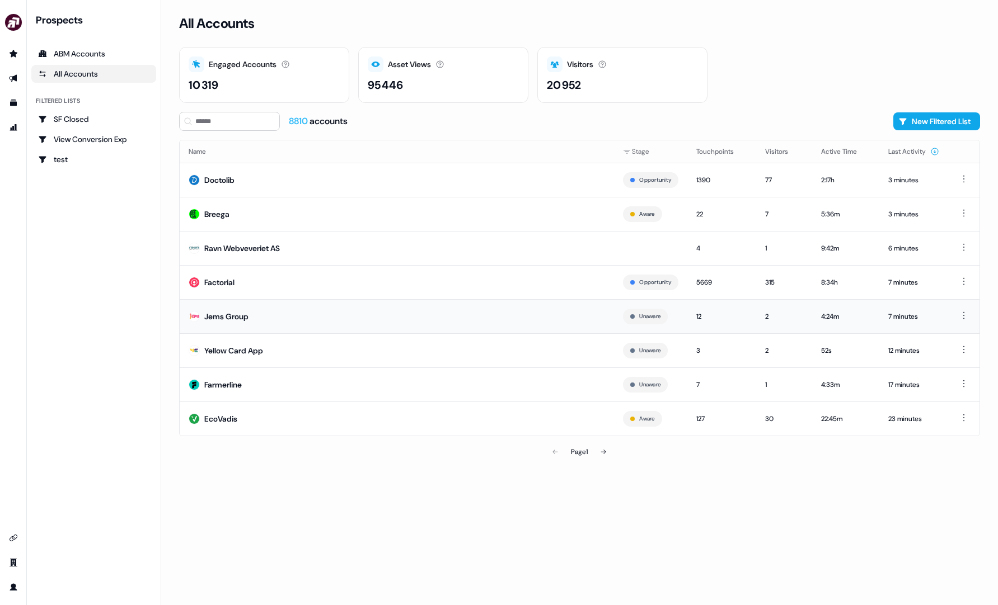
click at [440, 317] on td "Jems Group" at bounding box center [397, 316] width 434 height 34
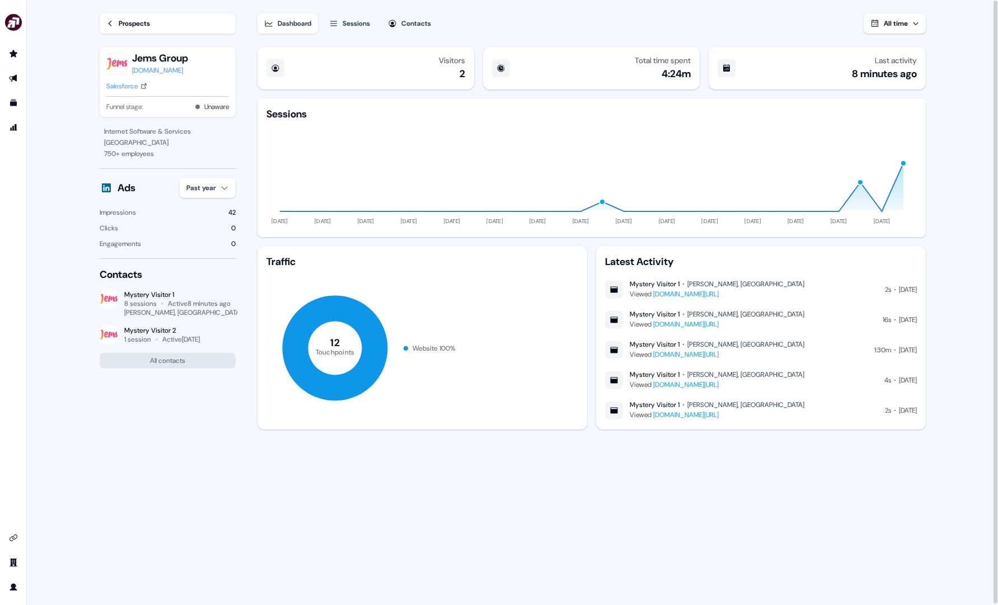
click at [145, 16] on link "Prospects" at bounding box center [168, 23] width 136 height 20
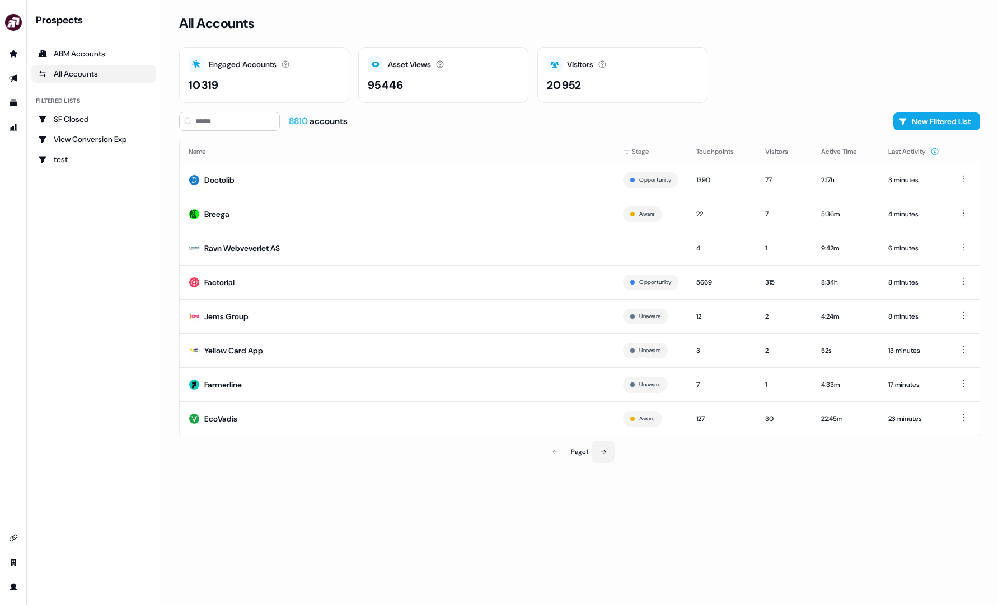
click at [607, 449] on icon at bounding box center [603, 452] width 7 height 7
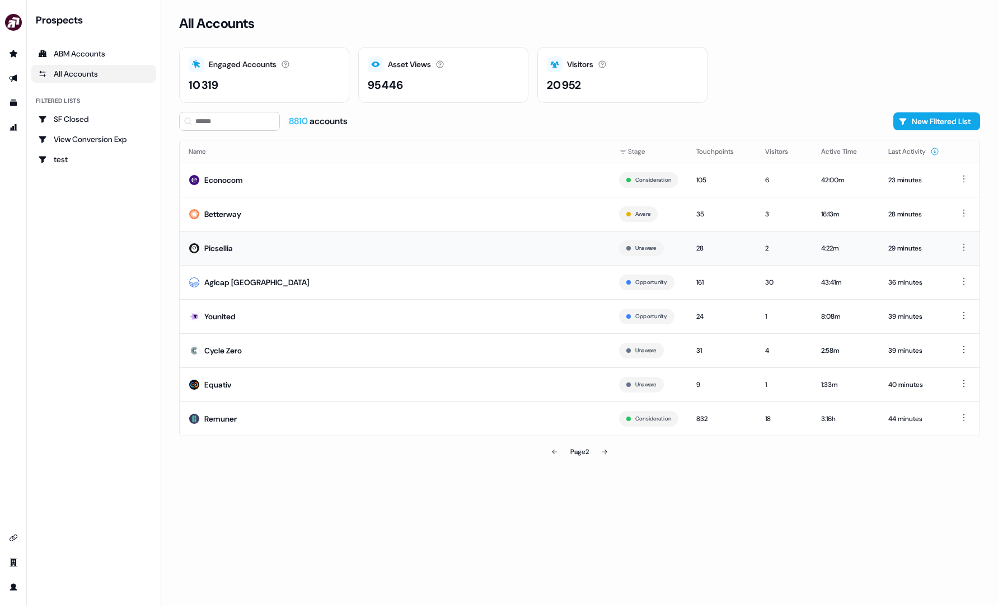
click at [351, 249] on td "Picsellia" at bounding box center [395, 248] width 430 height 34
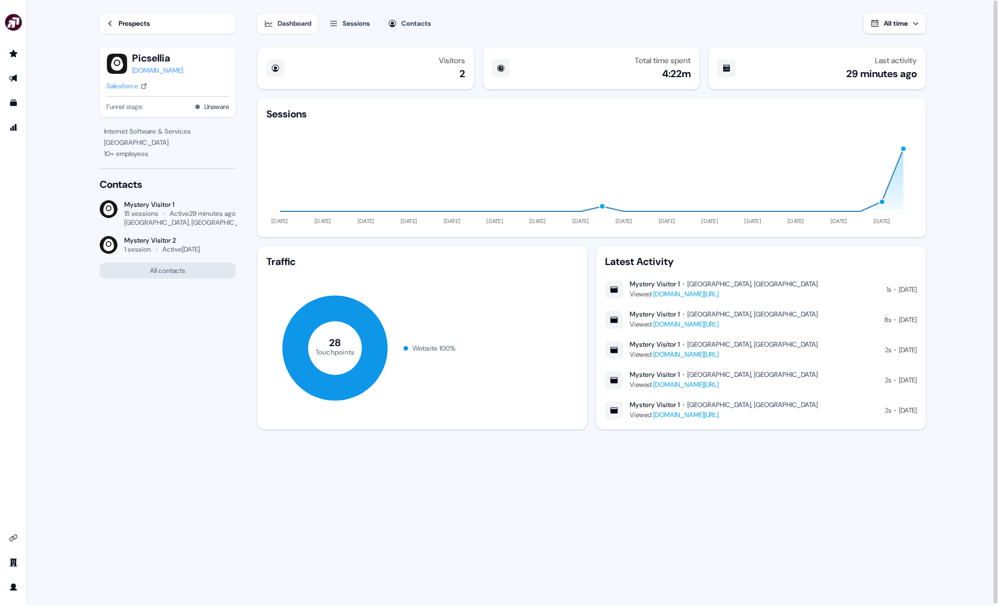
click at [147, 20] on div "Prospects" at bounding box center [134, 23] width 31 height 11
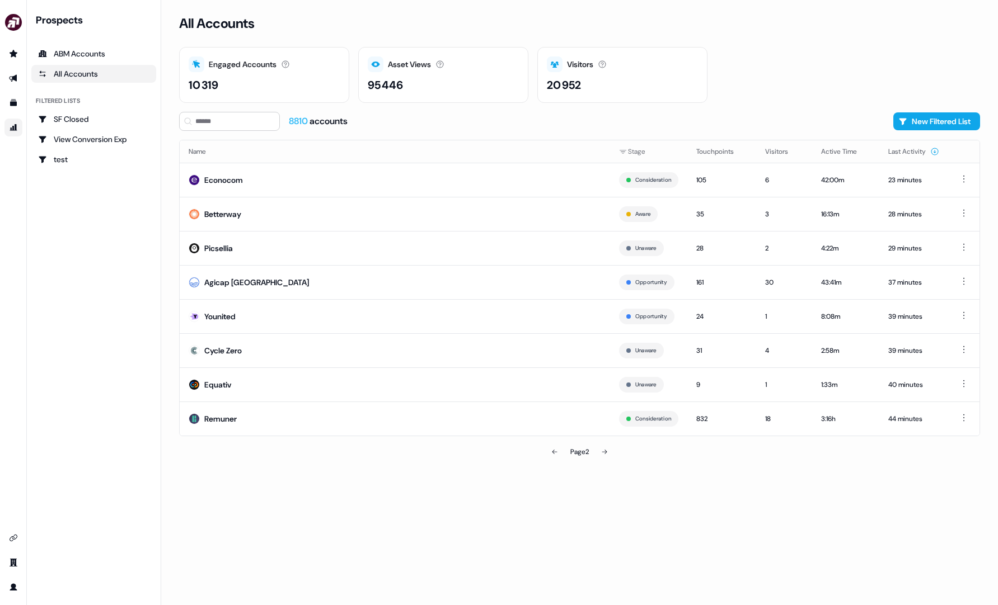
click at [16, 133] on link "Go to attribution" at bounding box center [13, 128] width 18 height 18
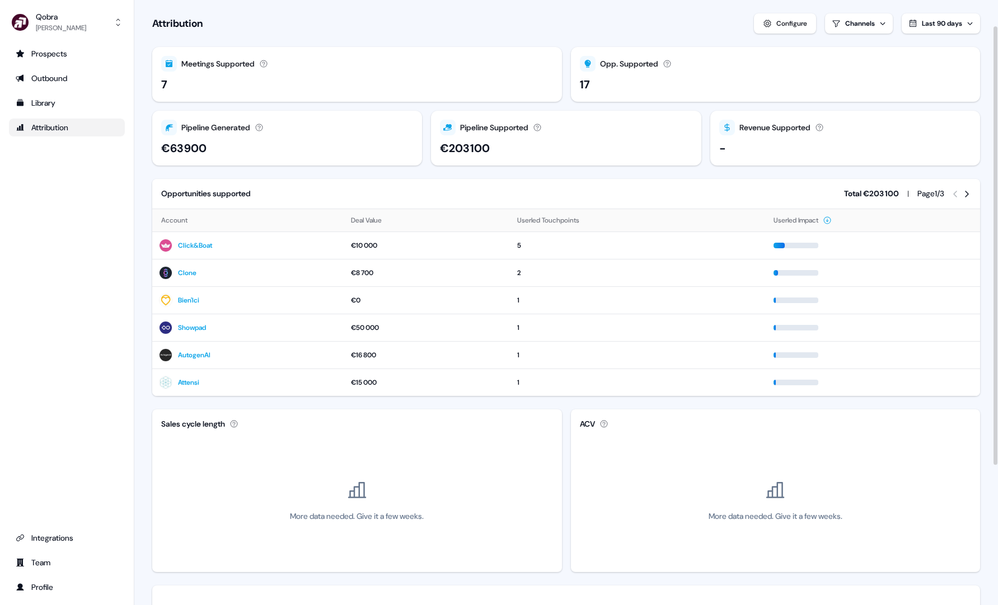
scroll to position [39, 0]
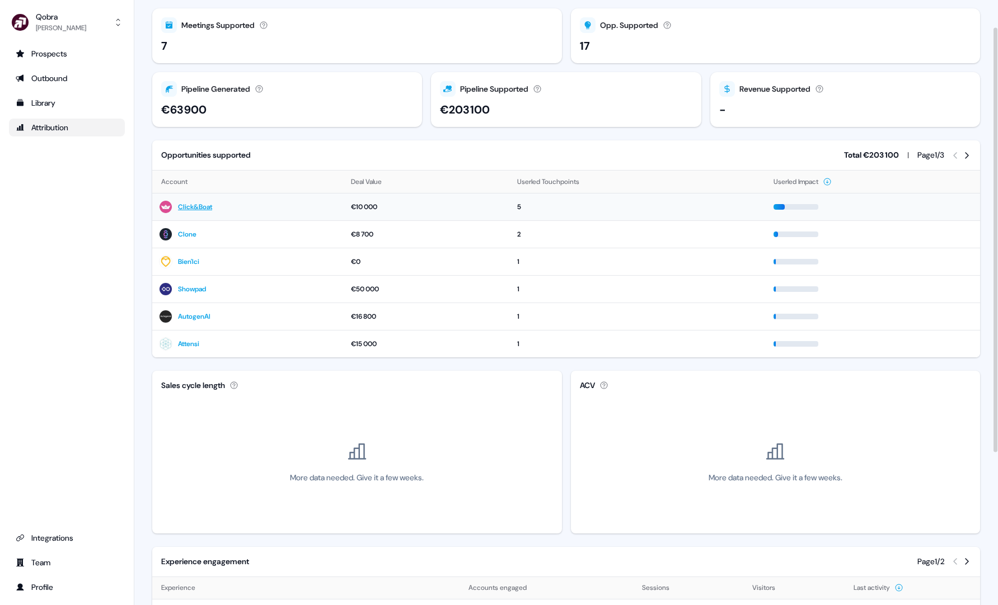
click at [279, 204] on div "Click&Boat" at bounding box center [248, 206] width 178 height 13
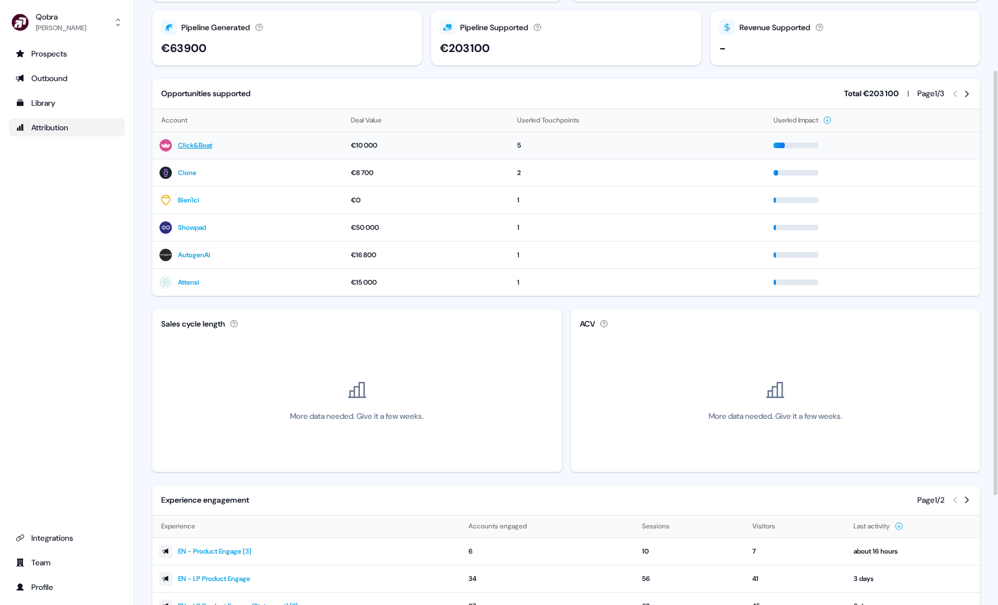
scroll to position [0, 0]
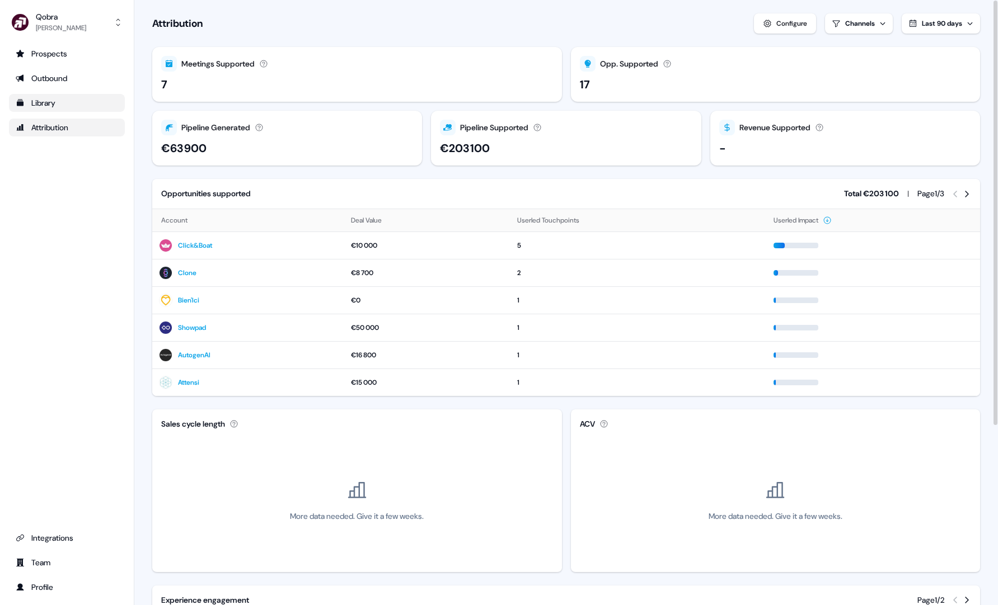
click at [57, 104] on div "Library" at bounding box center [67, 102] width 102 height 11
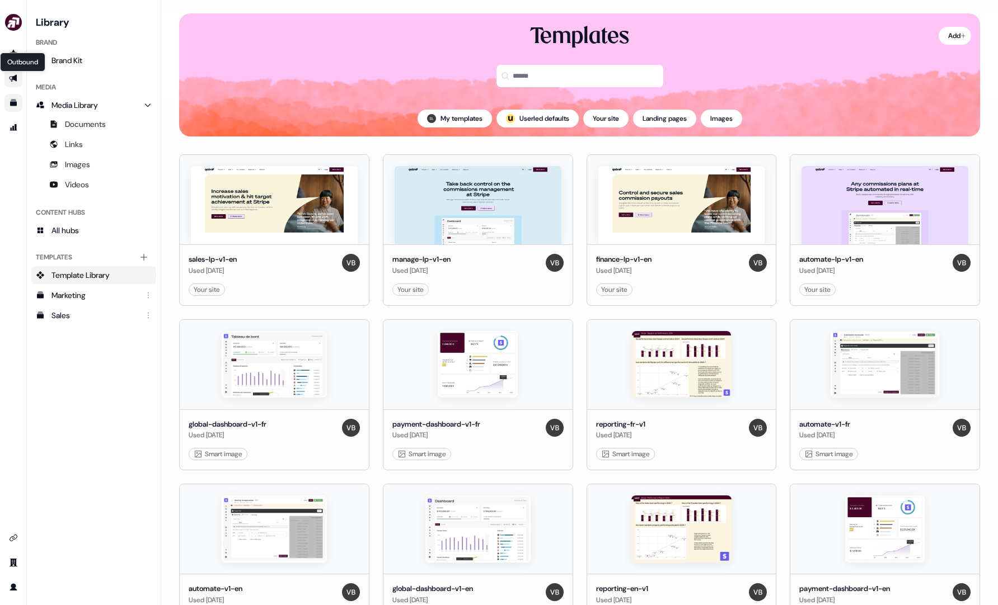
click at [10, 79] on icon "Go to outbound experience" at bounding box center [13, 78] width 8 height 7
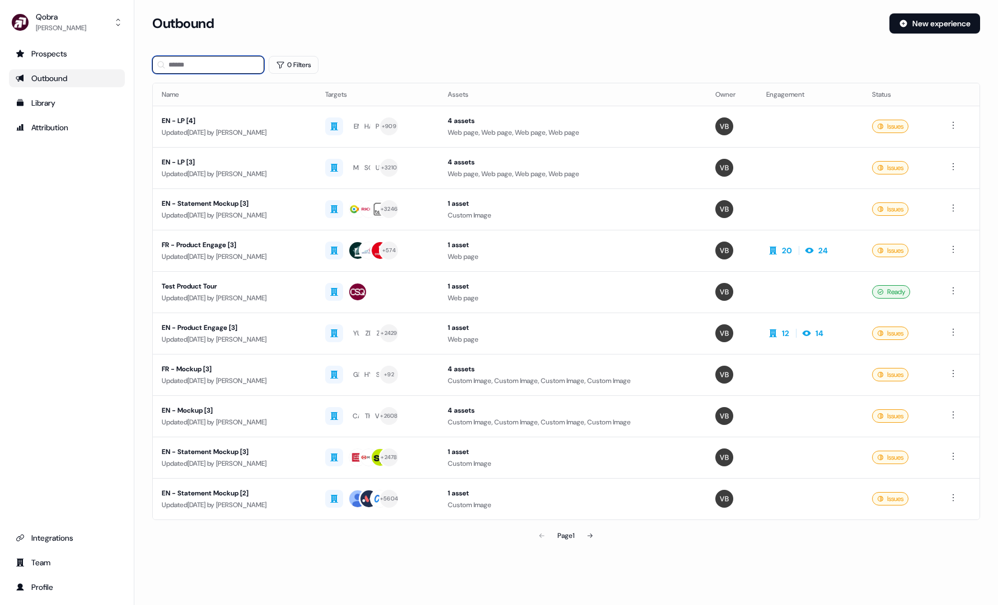
click at [226, 67] on input at bounding box center [208, 65] width 112 height 18
click at [80, 60] on link "Prospects" at bounding box center [67, 54] width 116 height 18
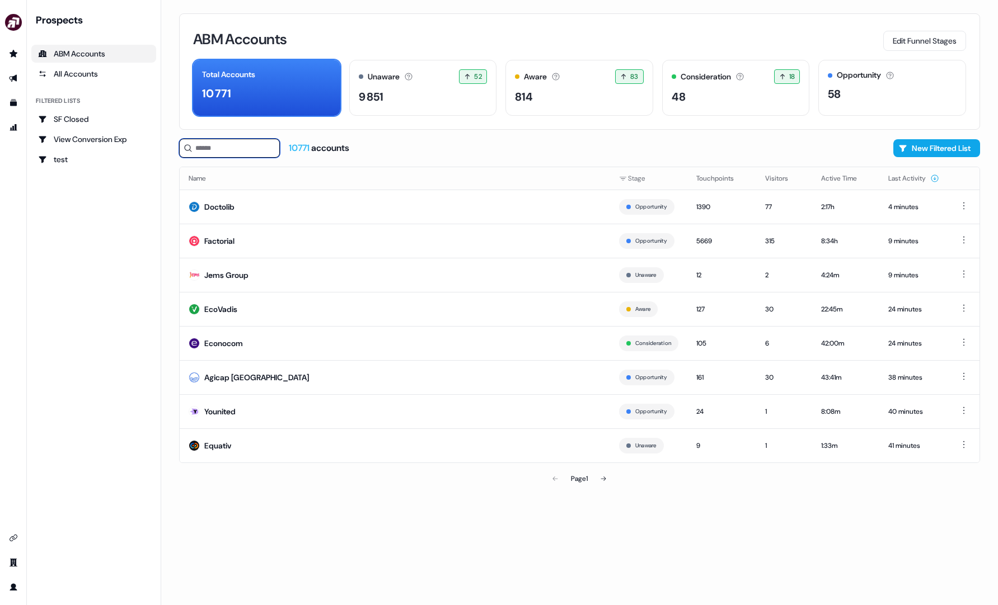
click at [232, 152] on input at bounding box center [229, 148] width 101 height 19
paste input "*******"
type input "*******"
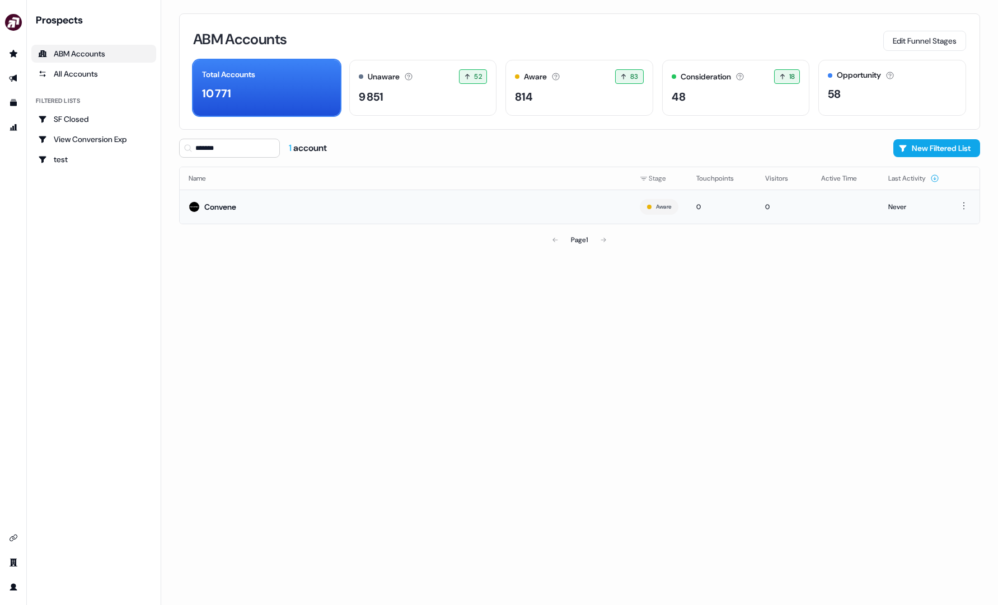
click at [276, 203] on td "Convene" at bounding box center [405, 207] width 451 height 34
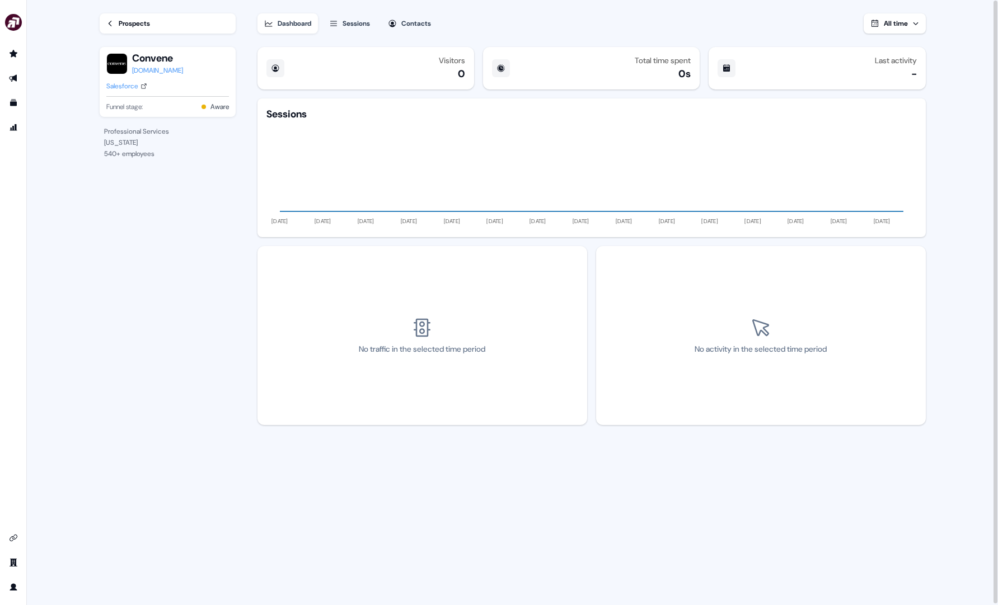
click at [120, 24] on div "Prospects" at bounding box center [134, 23] width 31 height 11
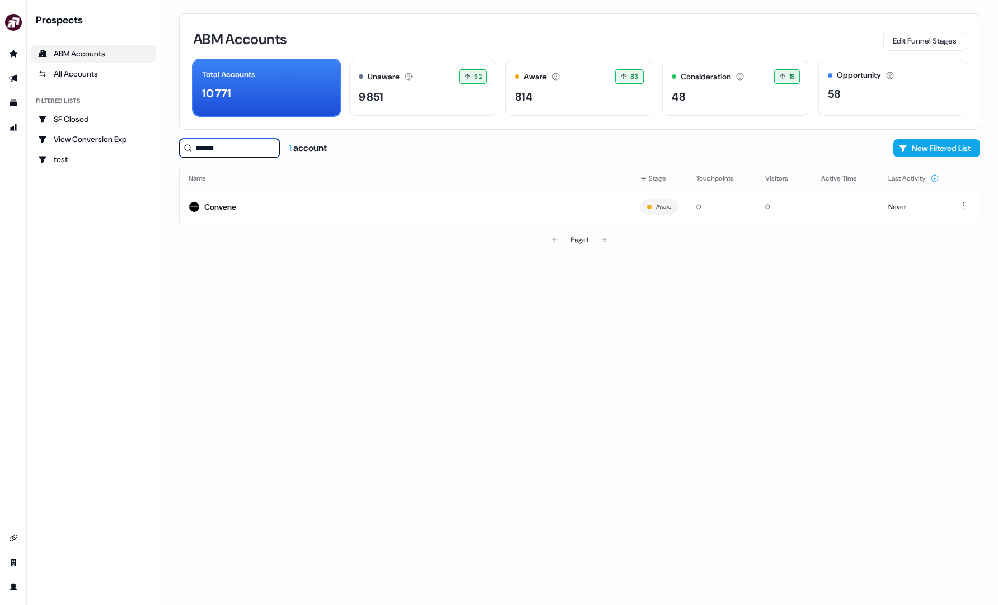
click at [236, 144] on input "*******" at bounding box center [229, 148] width 101 height 19
click at [309, 212] on td "Convene" at bounding box center [405, 207] width 451 height 34
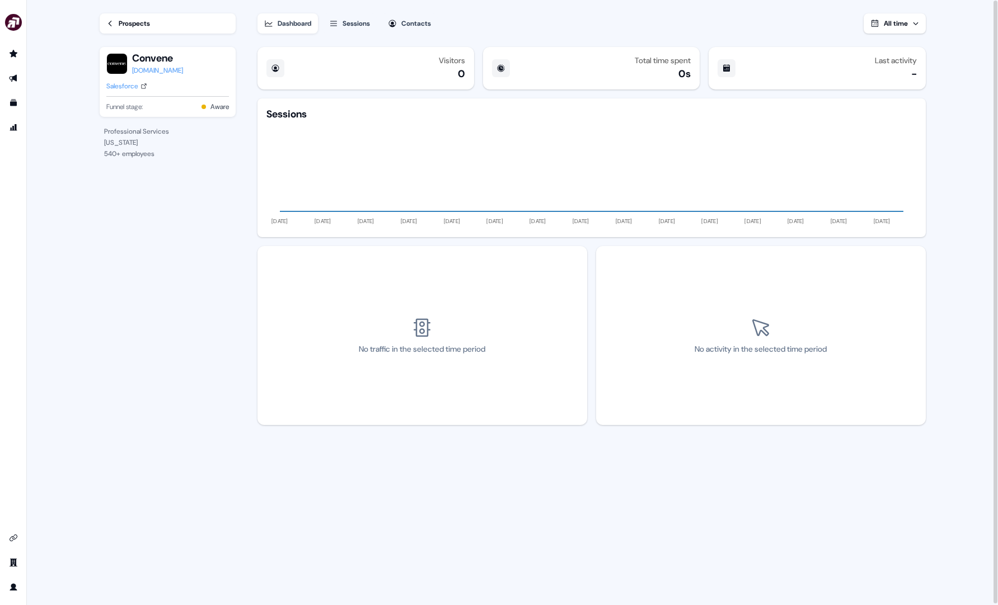
click at [162, 21] on link "Prospects" at bounding box center [168, 23] width 136 height 20
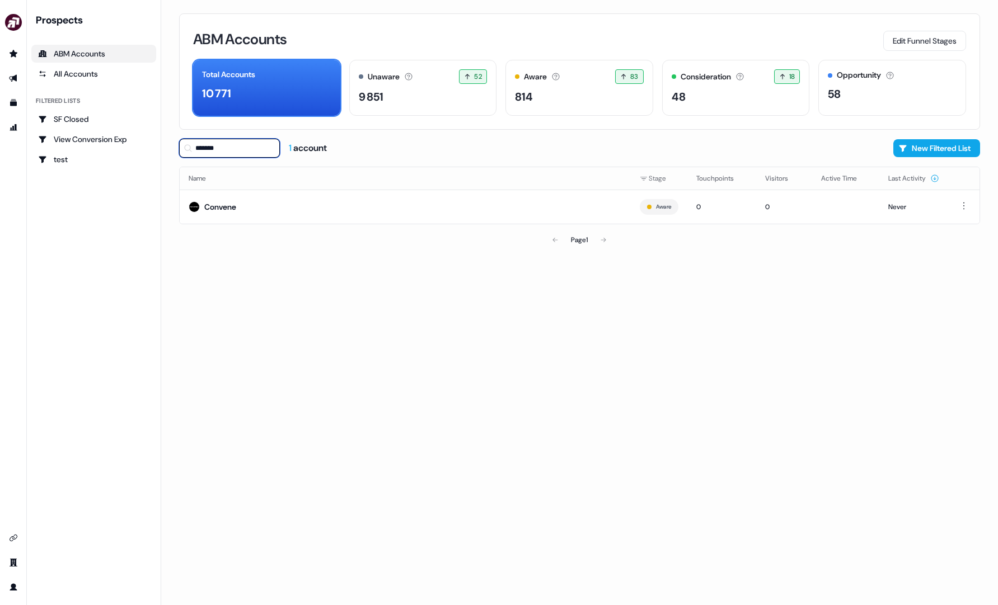
click at [254, 148] on input "*******" at bounding box center [229, 148] width 101 height 19
drag, startPoint x: 251, startPoint y: 148, endPoint x: 241, endPoint y: 147, distance: 10.1
click at [241, 147] on input "**********" at bounding box center [229, 148] width 101 height 19
type input "**********"
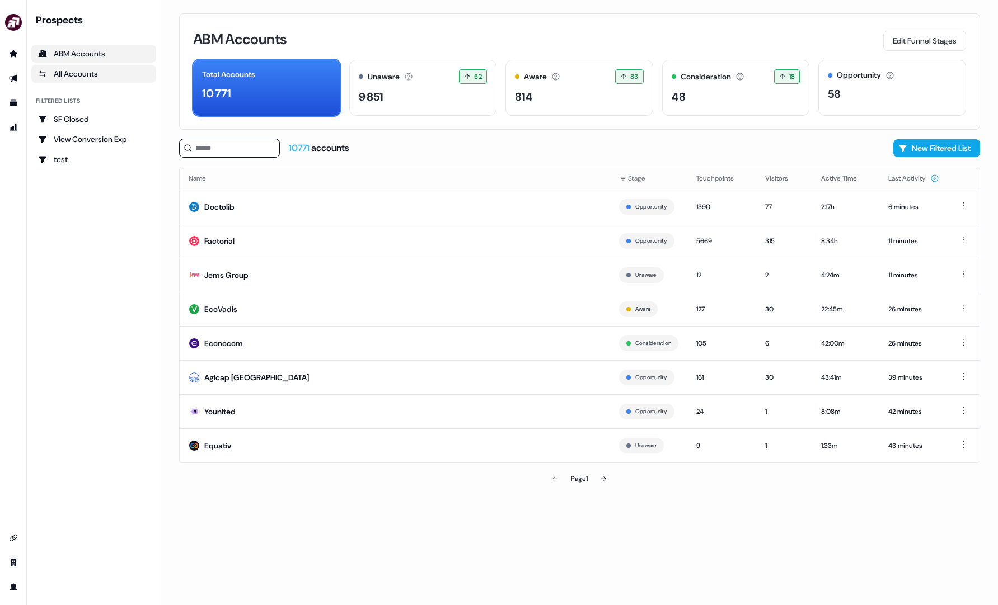
click at [107, 77] on div "All Accounts" at bounding box center [93, 73] width 111 height 11
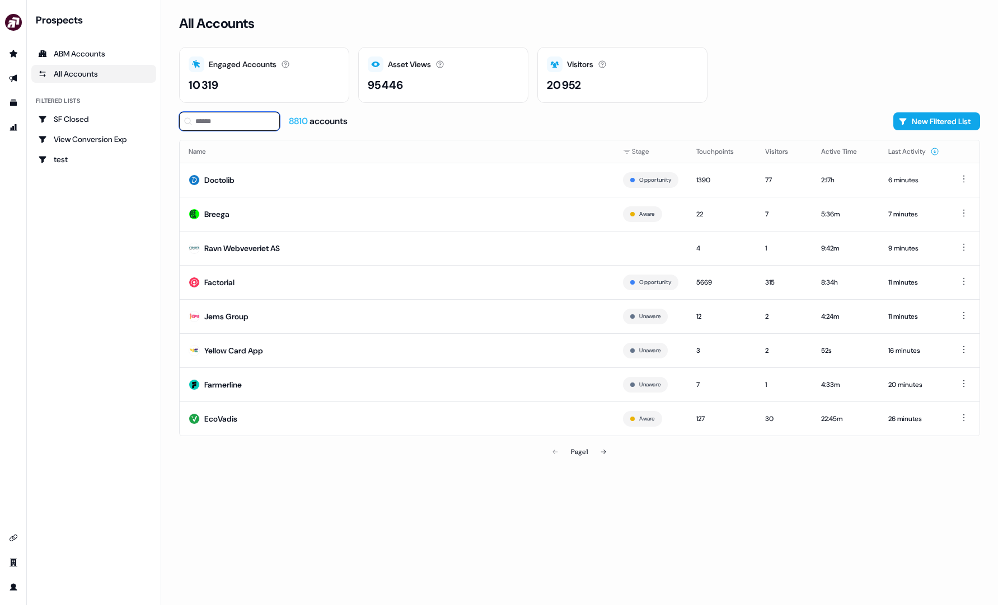
click at [234, 123] on input at bounding box center [229, 121] width 101 height 19
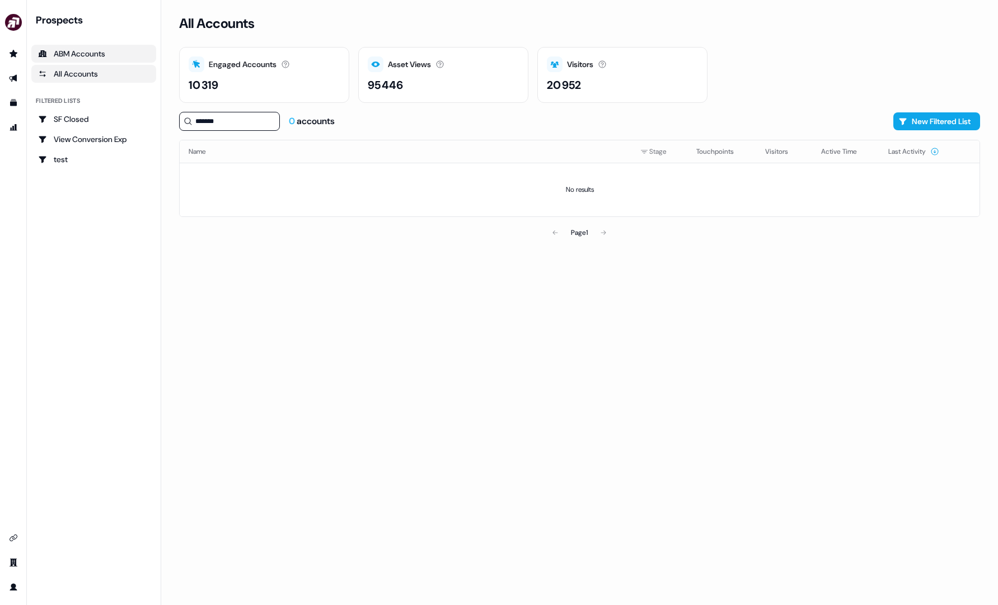
click at [110, 53] on div "ABM Accounts" at bounding box center [93, 53] width 111 height 11
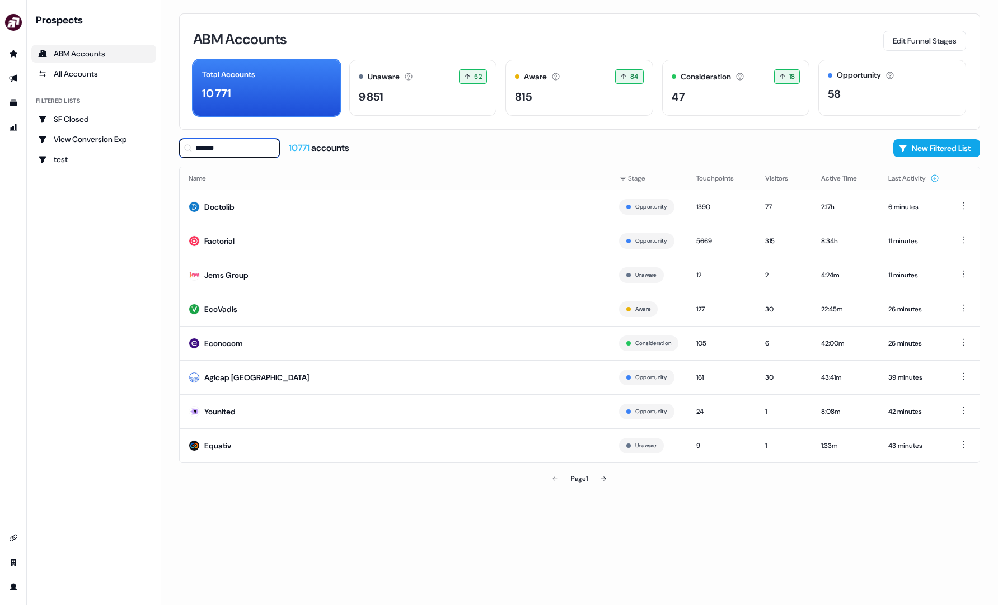
click at [253, 148] on input "*******" at bounding box center [229, 148] width 101 height 19
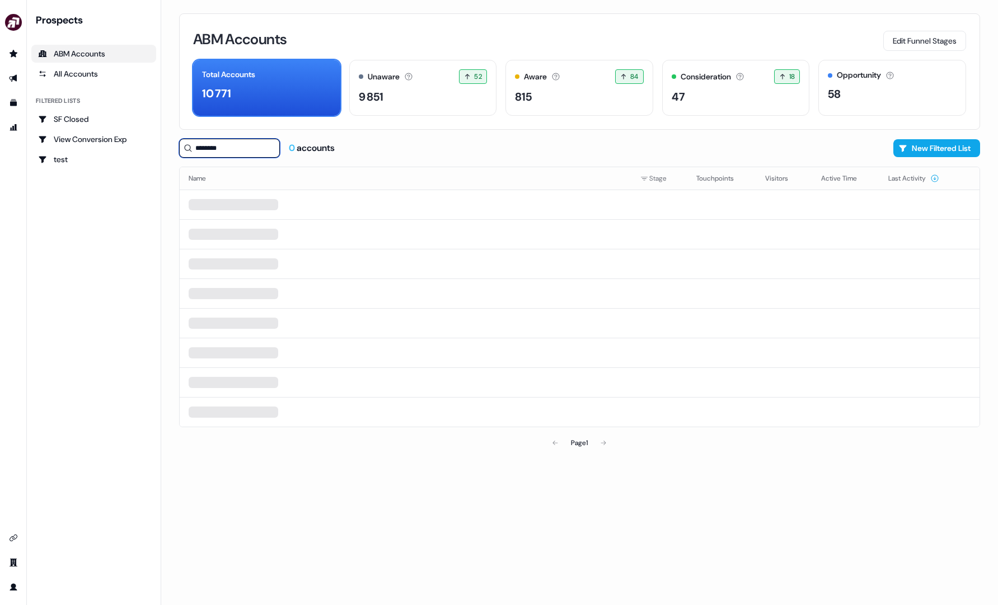
type input "*******"
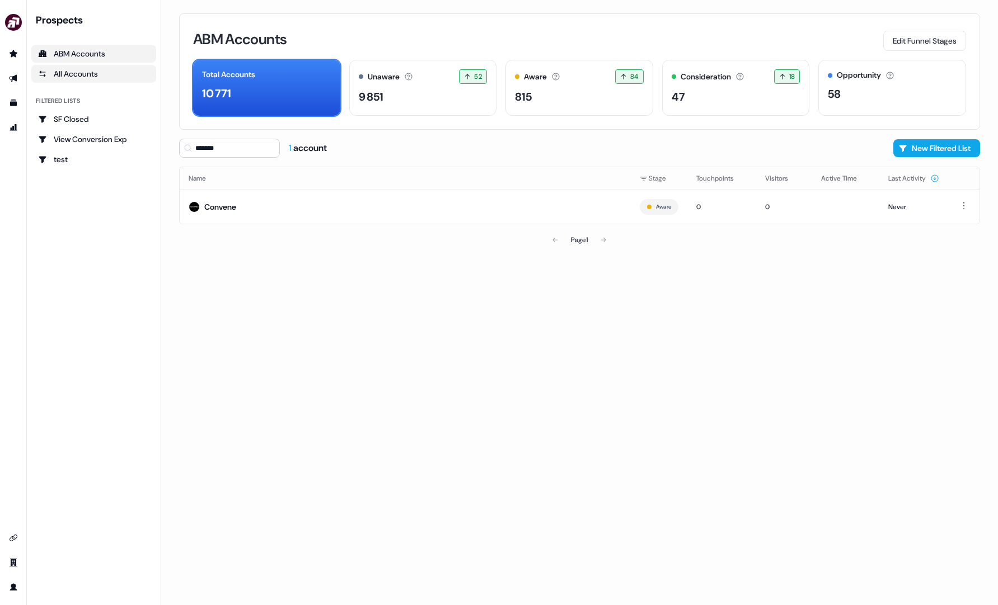
click at [111, 73] on div "All Accounts" at bounding box center [93, 73] width 111 height 11
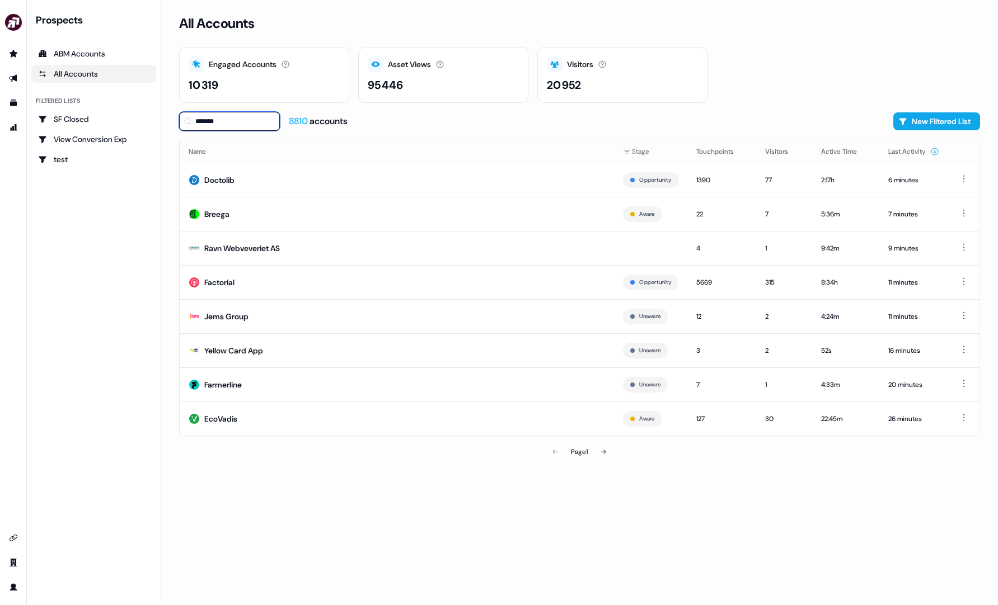
click at [209, 115] on input "*******" at bounding box center [229, 121] width 101 height 19
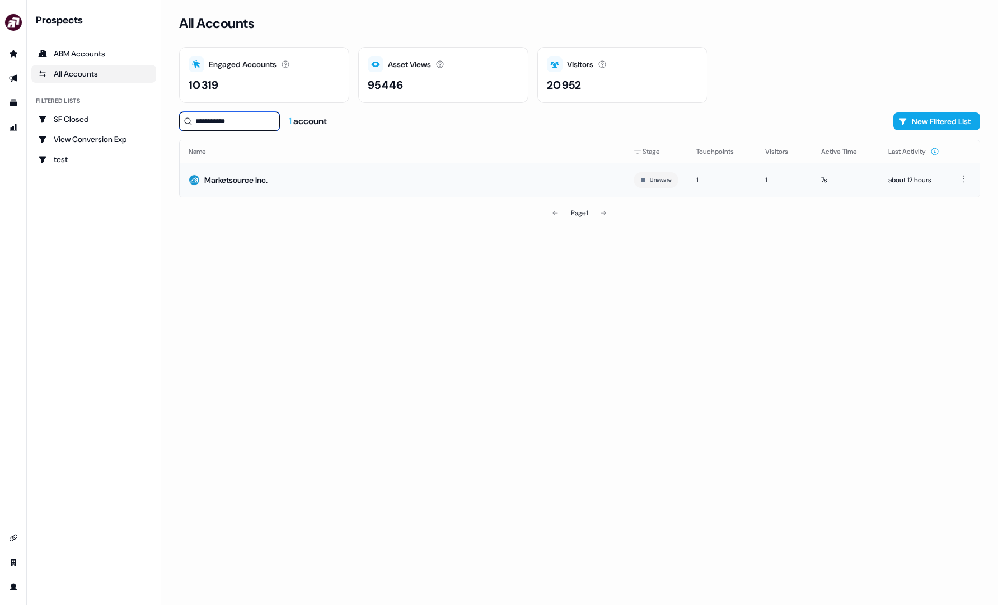
type input "**********"
click at [433, 186] on td "Marketsource Inc." at bounding box center [402, 180] width 445 height 34
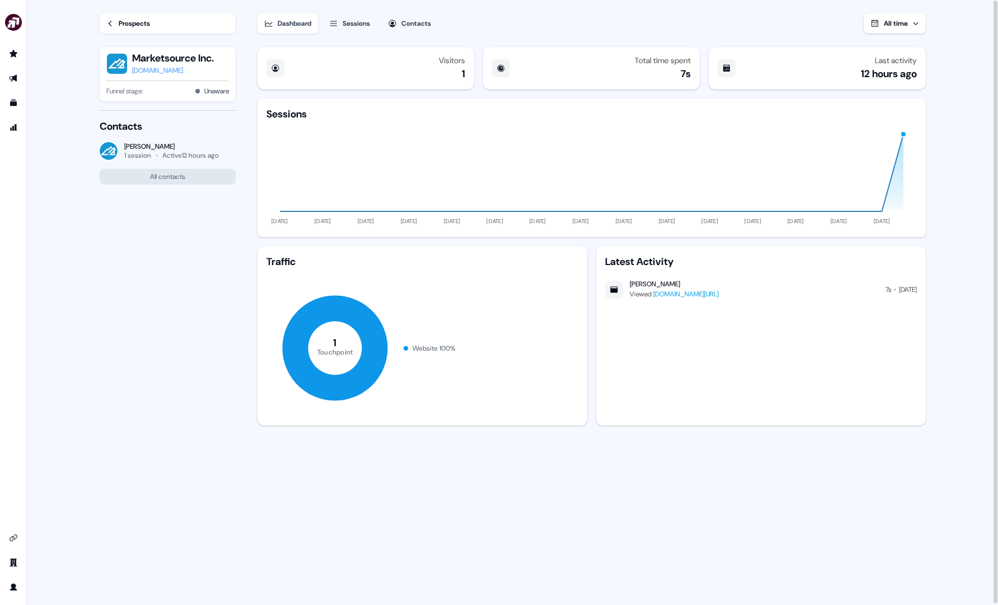
click at [123, 22] on div "Prospects" at bounding box center [134, 23] width 31 height 11
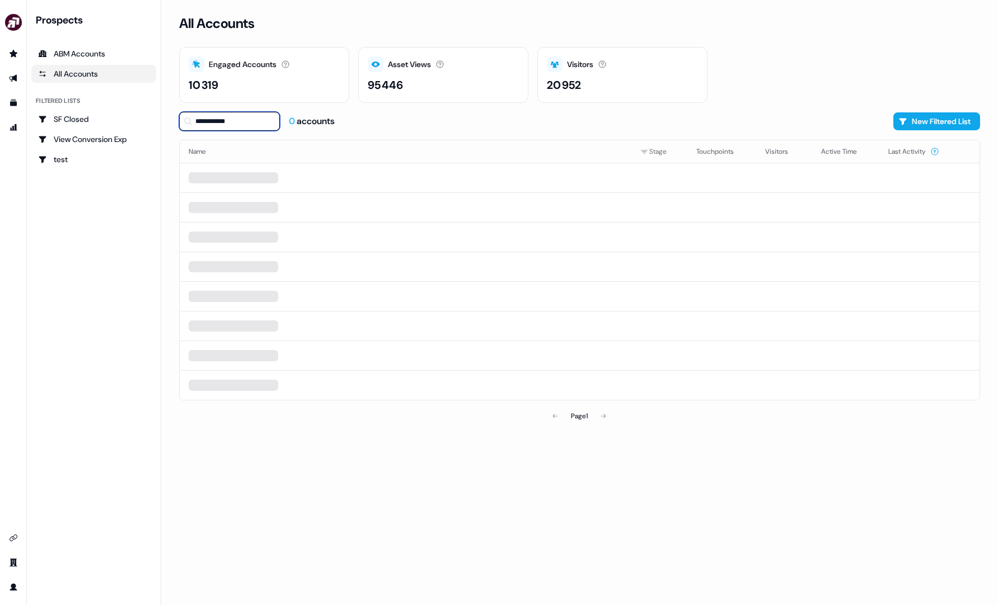
click at [219, 123] on input "**********" at bounding box center [229, 121] width 101 height 19
type input "*******"
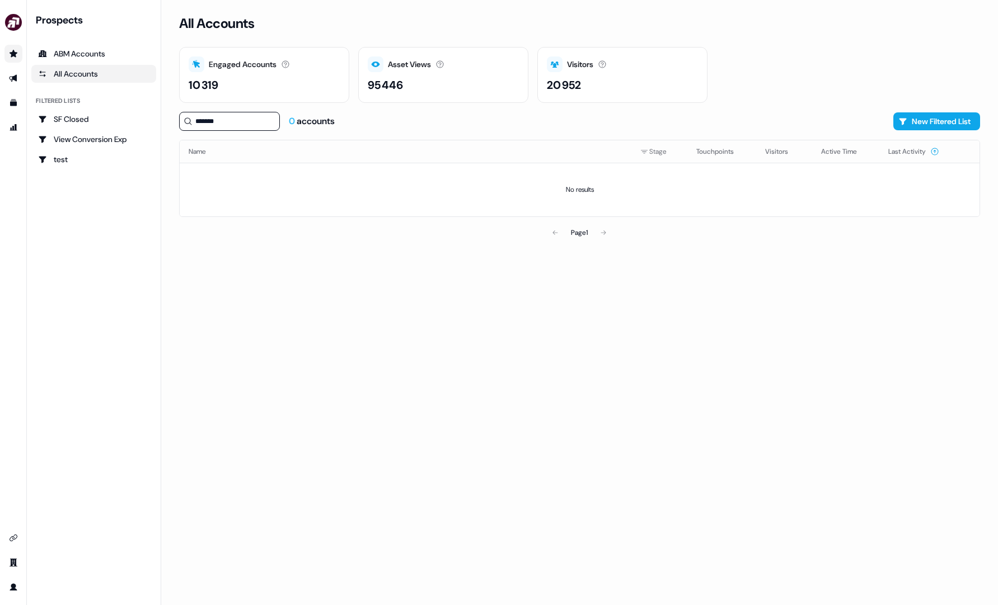
click at [20, 54] on link "Go to prospects" at bounding box center [13, 54] width 18 height 18
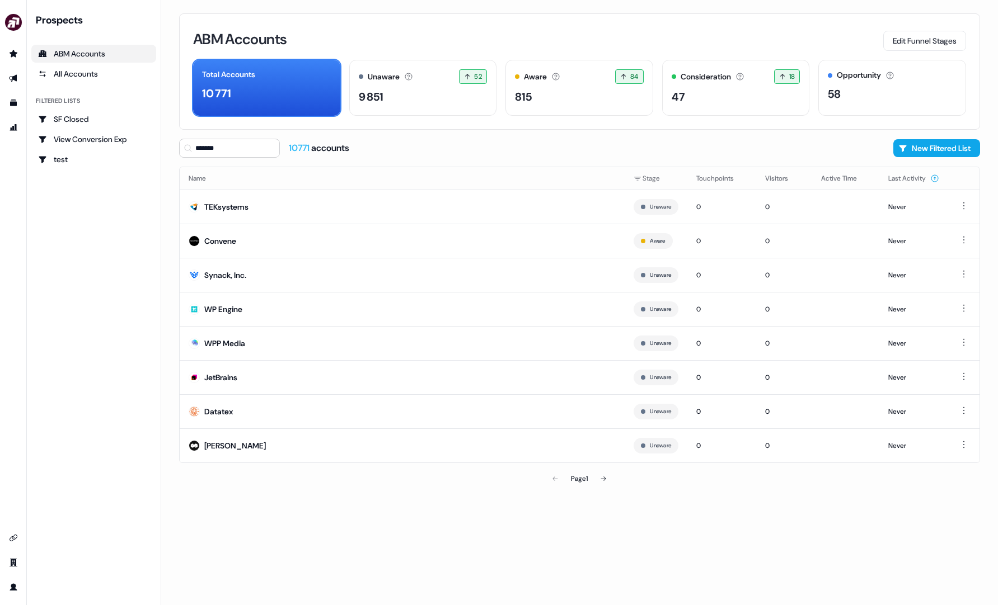
click at [110, 56] on div "ABM Accounts" at bounding box center [93, 53] width 111 height 11
click at [104, 77] on div "All Accounts" at bounding box center [93, 73] width 111 height 11
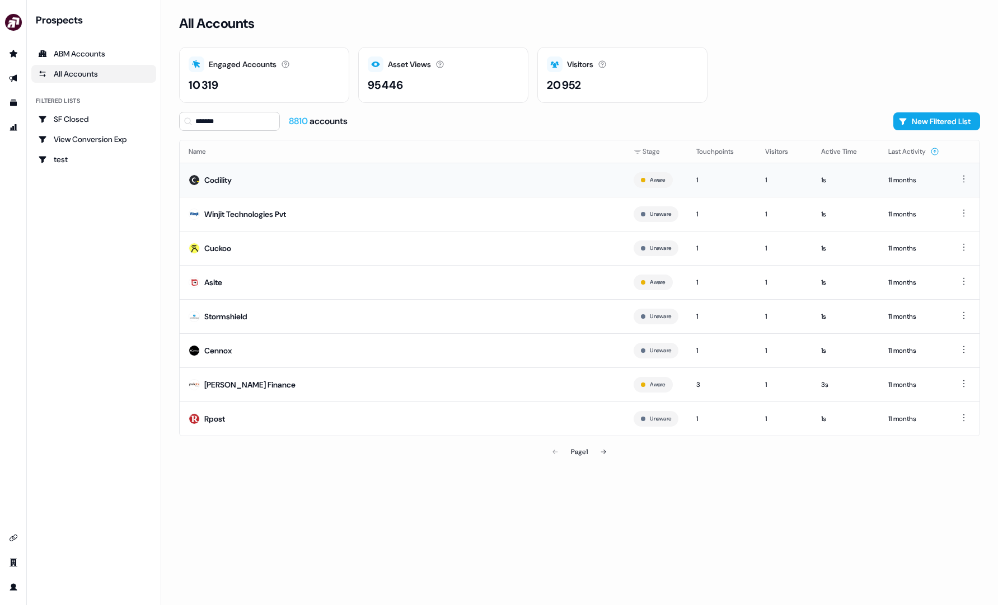
click at [273, 183] on td "Codility" at bounding box center [402, 180] width 445 height 34
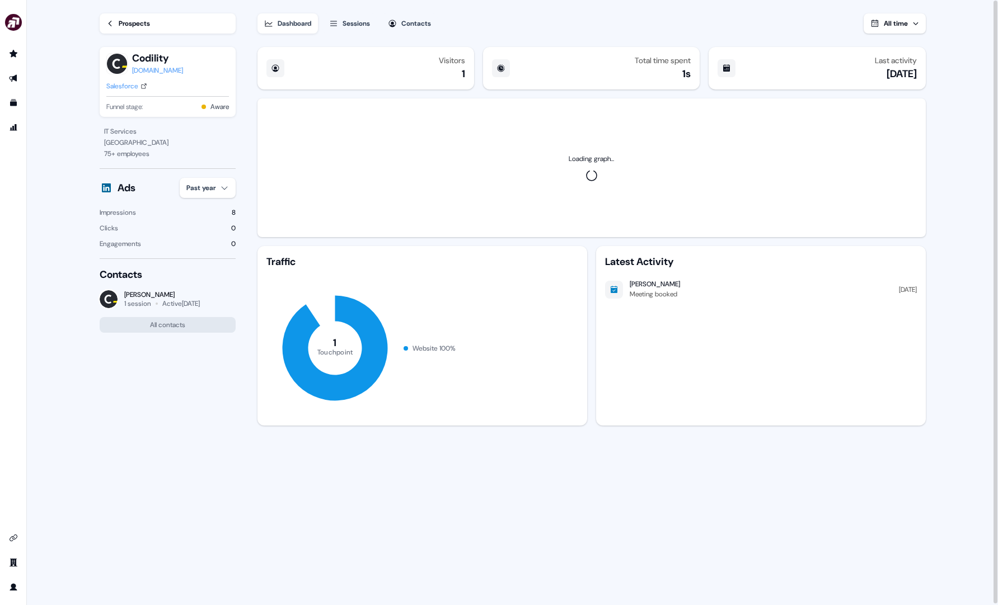
click at [121, 11] on div "Prospects Codility codility.com Salesforce Funnel stage: Aware" at bounding box center [168, 63] width 136 height 126
click at [121, 18] on div "Prospects" at bounding box center [134, 23] width 31 height 11
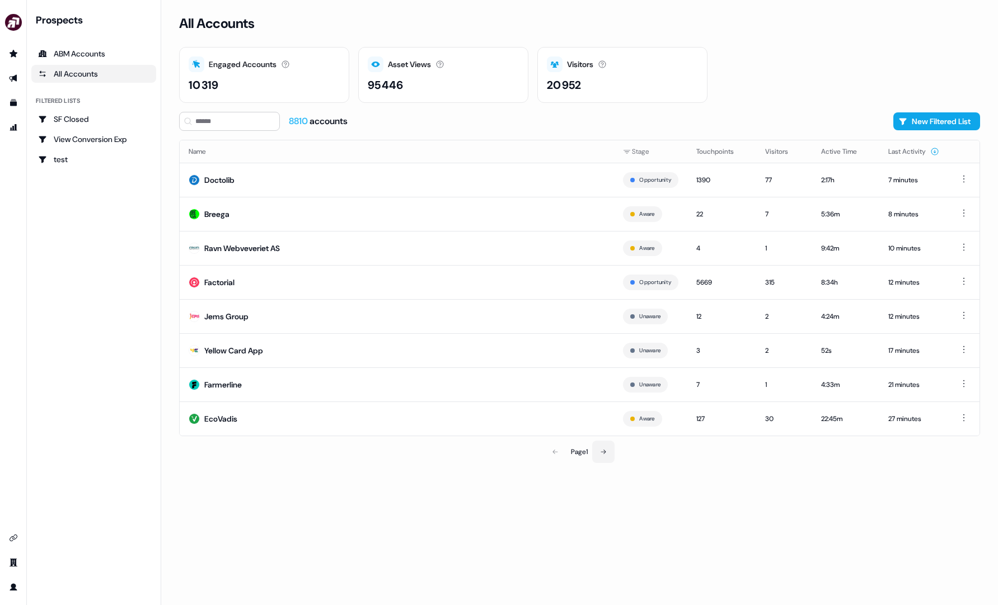
click at [598, 452] on button at bounding box center [603, 452] width 22 height 22
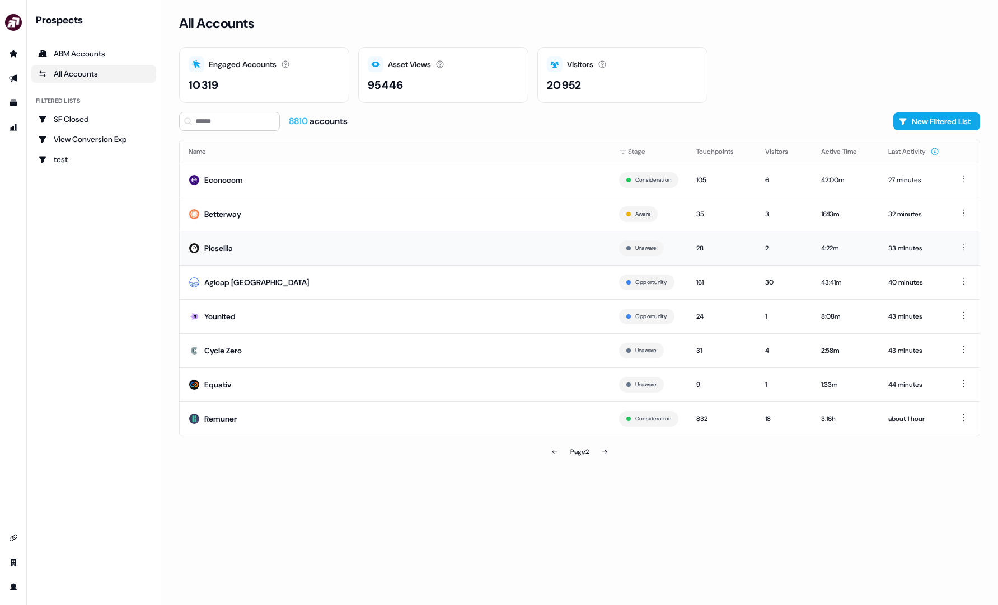
click at [416, 246] on td "Picsellia" at bounding box center [395, 248] width 430 height 34
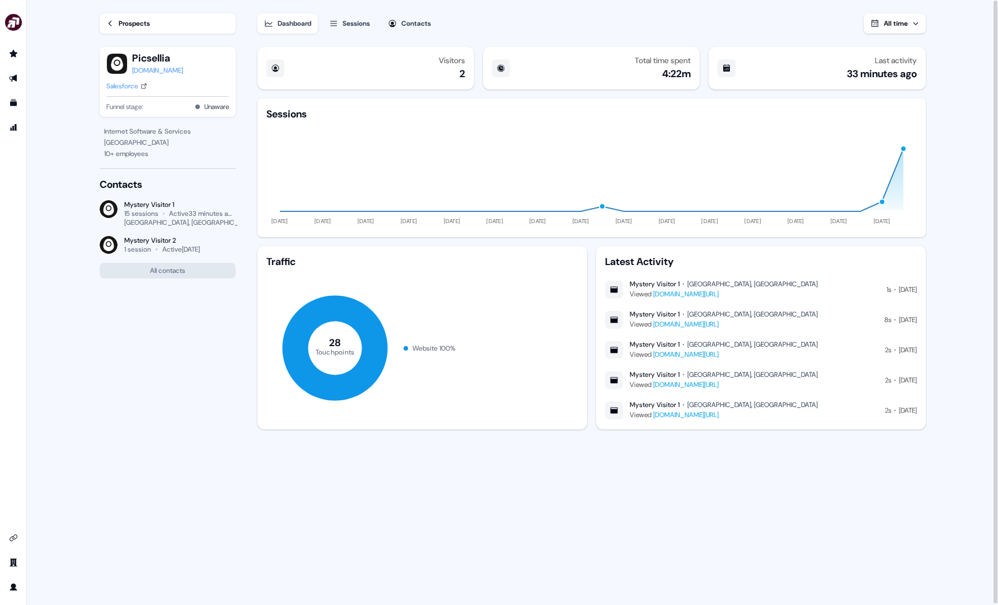
click at [122, 18] on div "Prospects" at bounding box center [134, 23] width 31 height 11
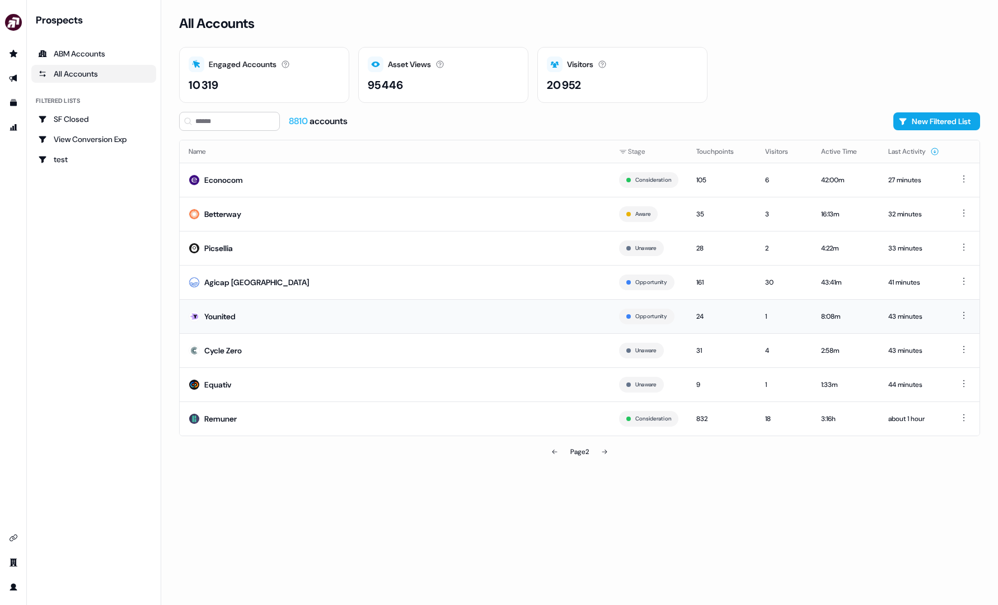
click at [414, 313] on td "Younited" at bounding box center [395, 316] width 430 height 34
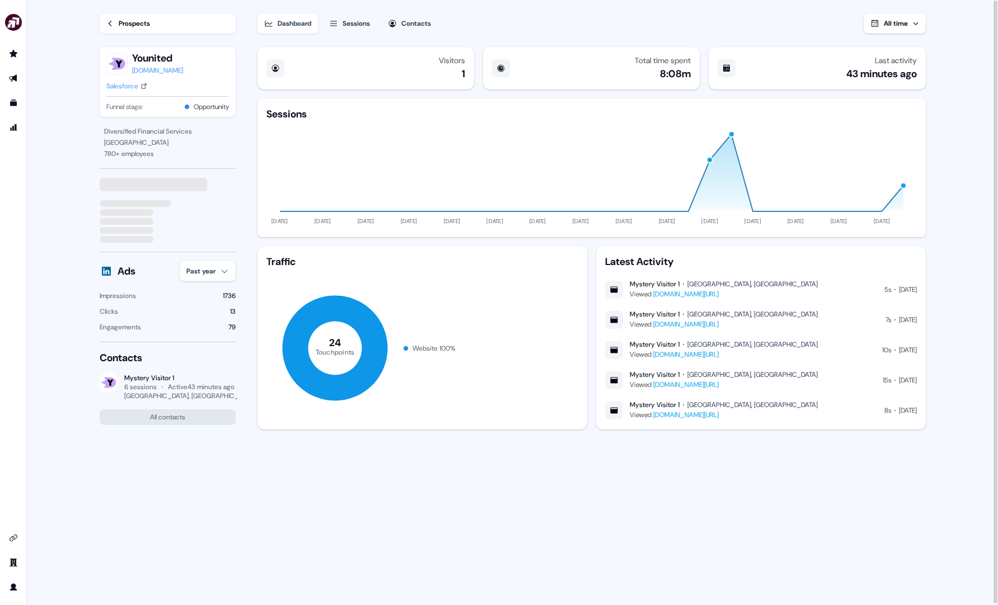
scroll to position [1, 0]
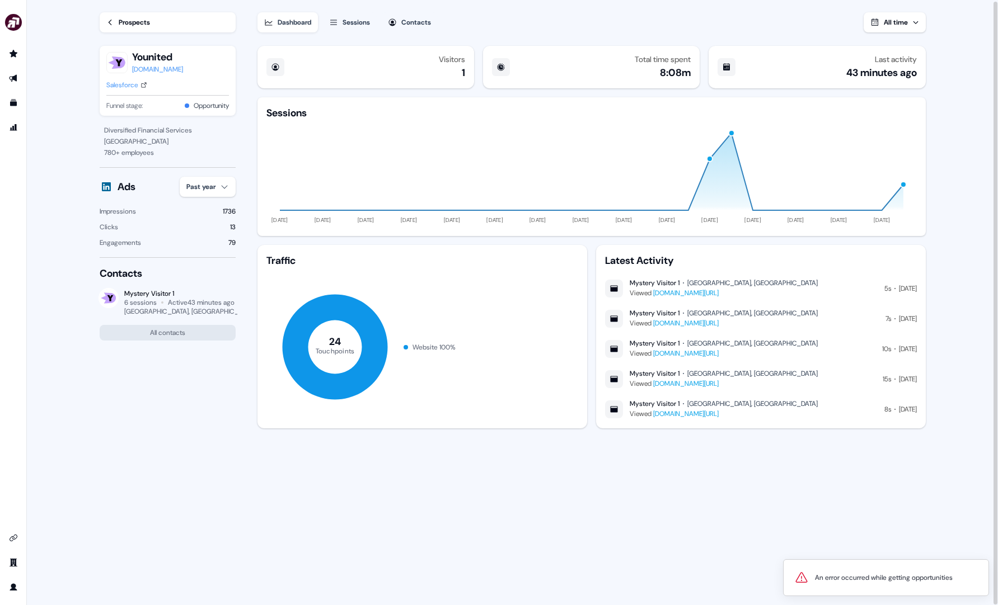
click at [119, 22] on div "Prospects" at bounding box center [134, 22] width 31 height 11
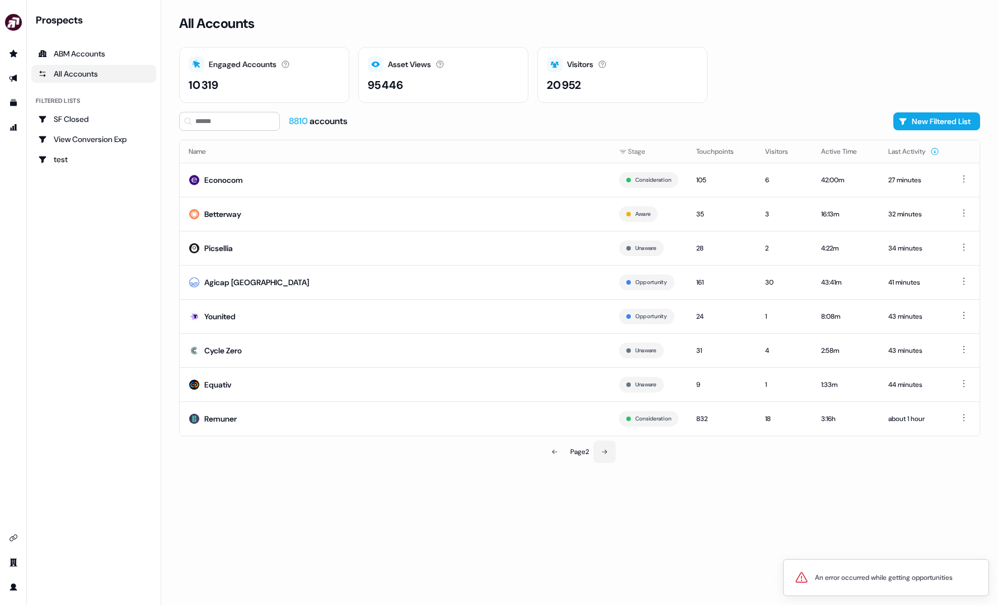
click at [612, 454] on button at bounding box center [604, 452] width 22 height 22
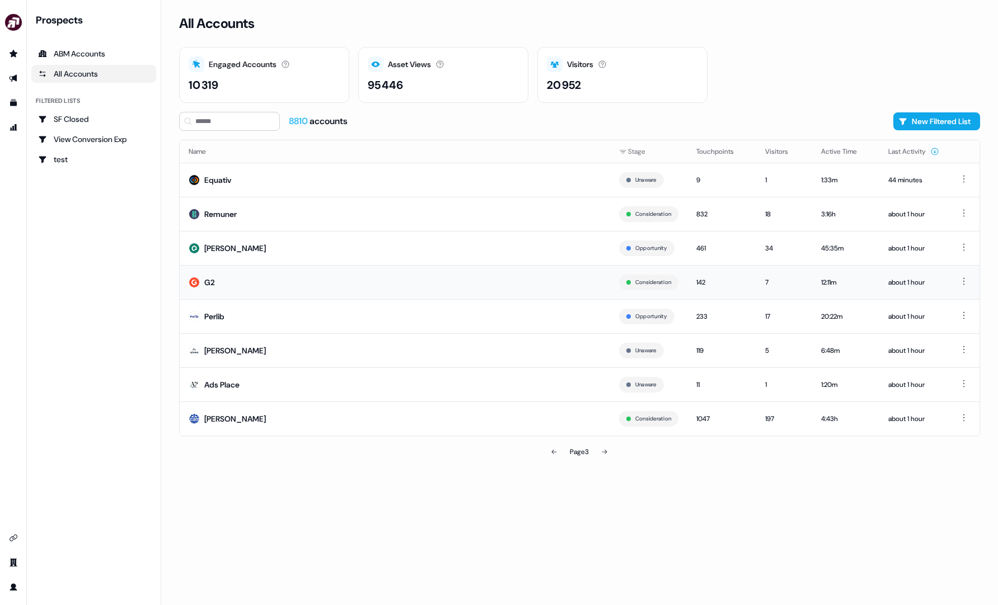
click at [401, 285] on td "G2" at bounding box center [395, 282] width 430 height 34
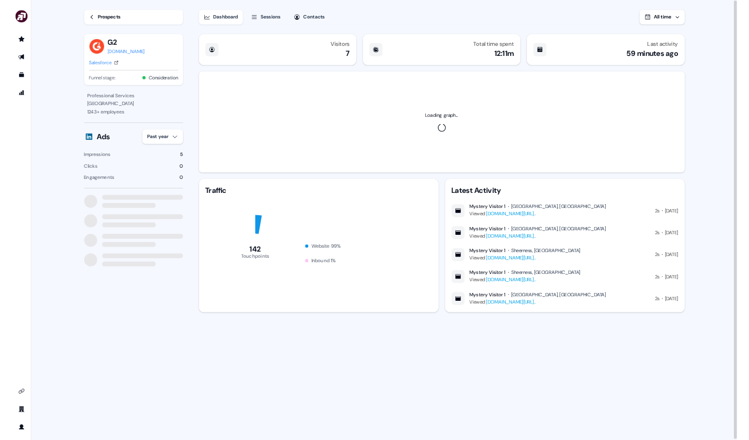
scroll to position [1, 0]
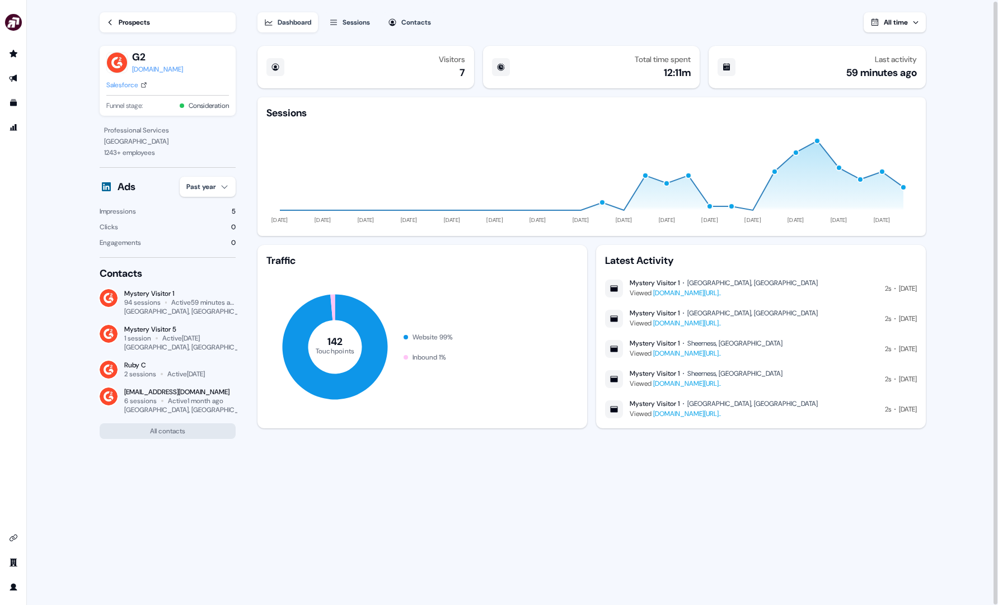
click at [148, 24] on div "Prospects" at bounding box center [134, 22] width 31 height 11
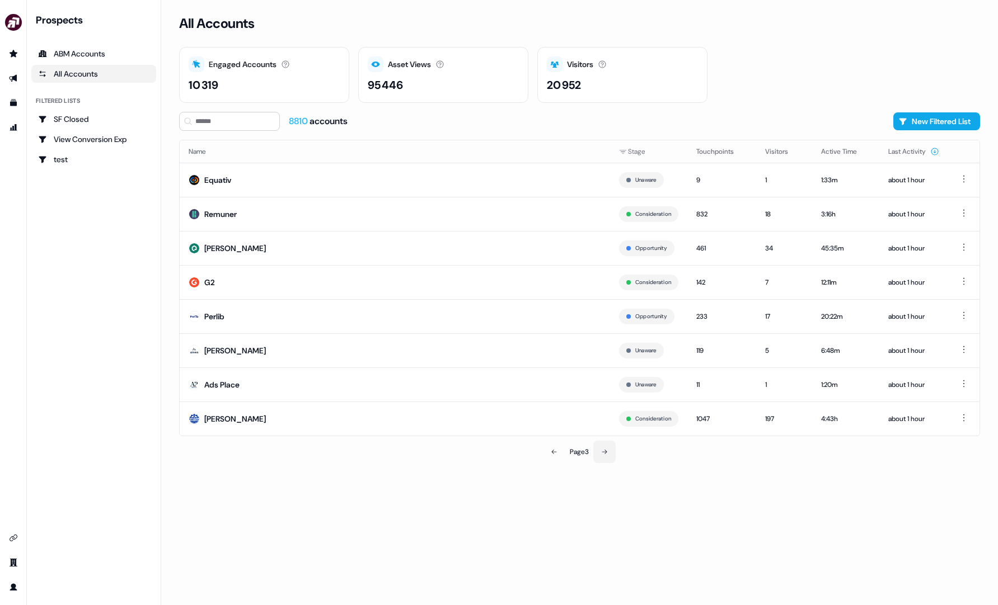
click at [605, 456] on button at bounding box center [604, 452] width 22 height 22
click at [302, 277] on td "Dolead" at bounding box center [397, 282] width 434 height 34
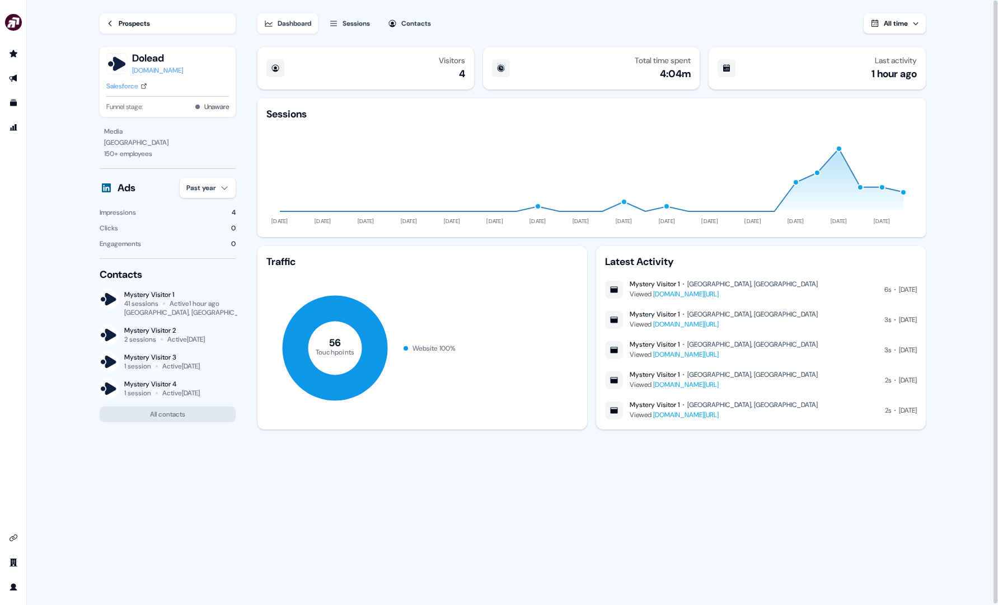
click at [176, 23] on link "Prospects" at bounding box center [168, 23] width 136 height 20
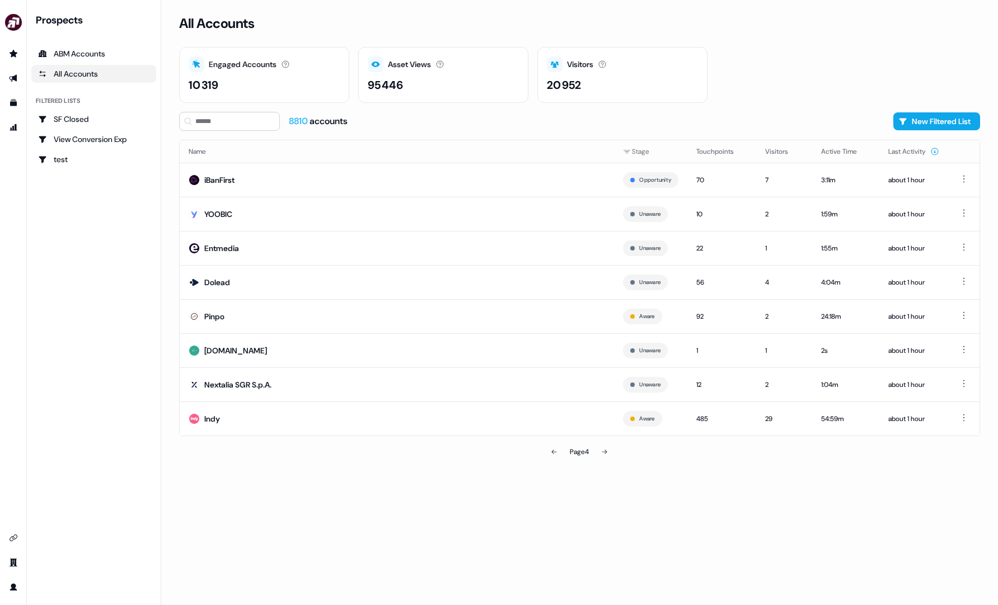
click at [24, 58] on li "side nav menu" at bounding box center [13, 54] width 26 height 18
click at [13, 52] on icon "Go to prospects" at bounding box center [14, 53] width 8 height 7
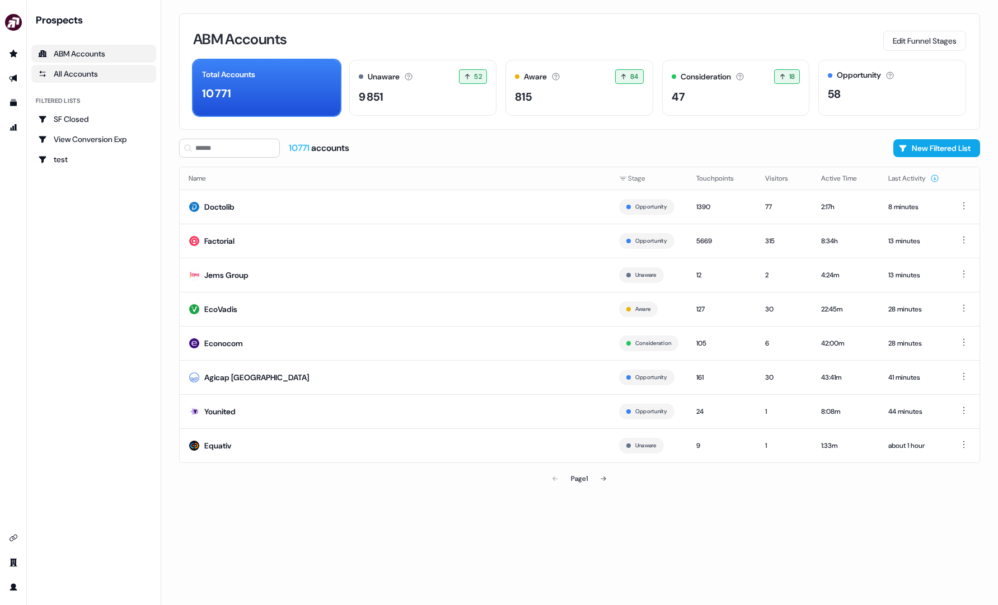
click at [68, 77] on div "All Accounts" at bounding box center [93, 73] width 111 height 11
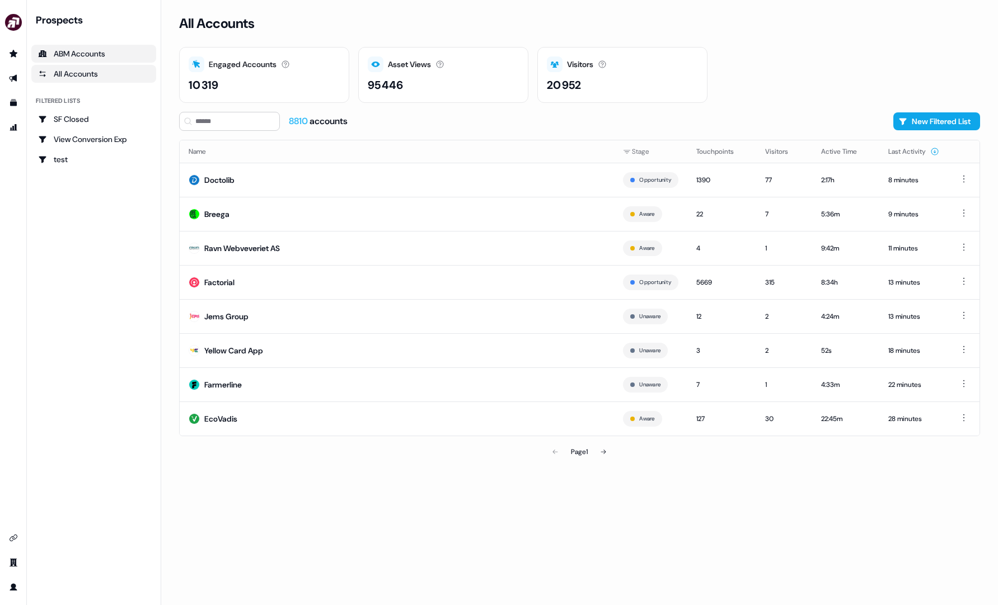
click at [85, 54] on div "ABM Accounts" at bounding box center [93, 53] width 111 height 11
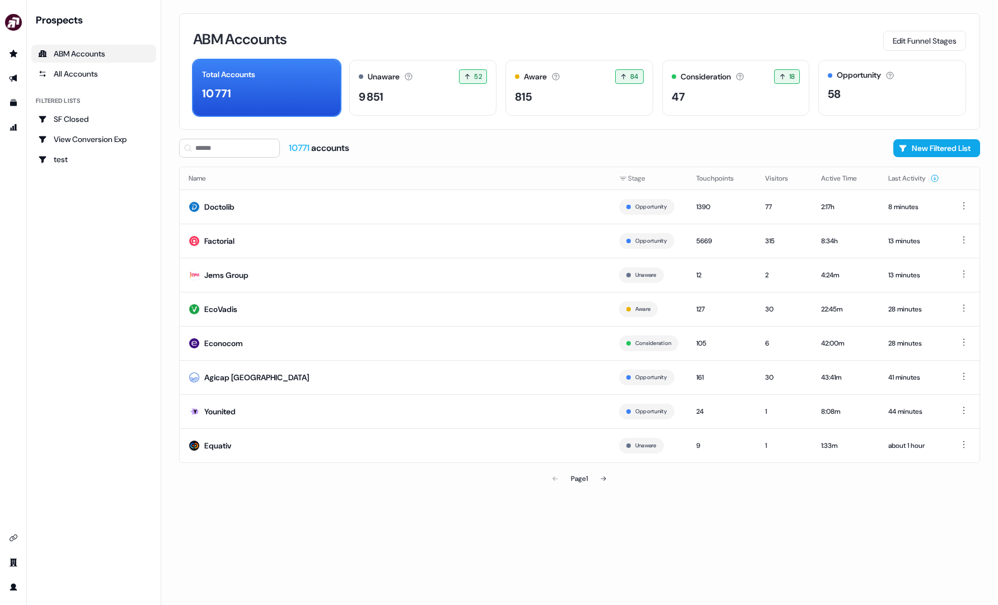
click at [81, 83] on div "Prospects ABM Accounts All Accounts Filtered lists SF Closed View Conversion Ex…" at bounding box center [93, 90] width 125 height 155
click at [81, 75] on div "All Accounts" at bounding box center [93, 73] width 111 height 11
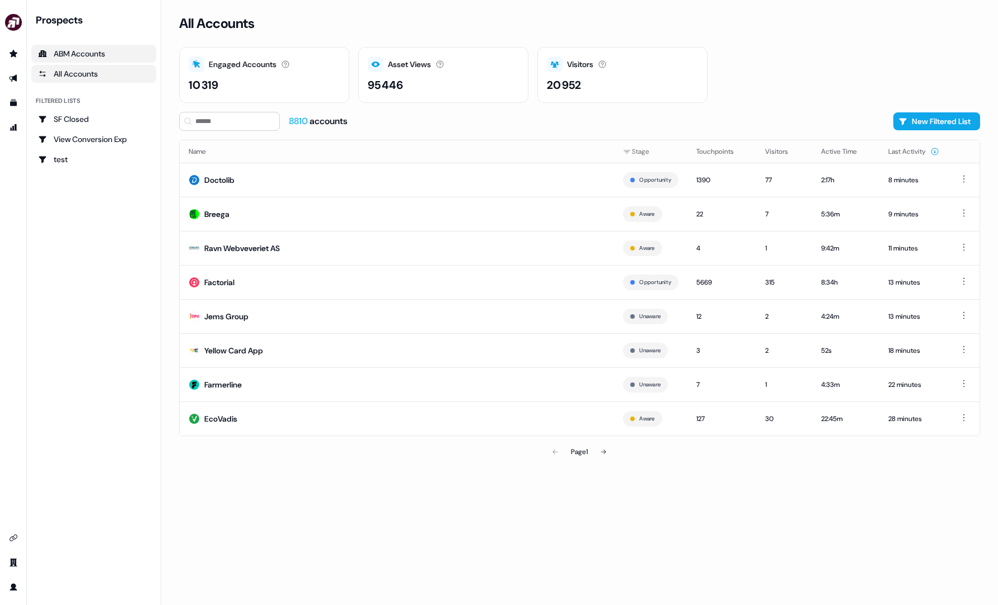
click at [89, 49] on div "ABM Accounts" at bounding box center [93, 53] width 111 height 11
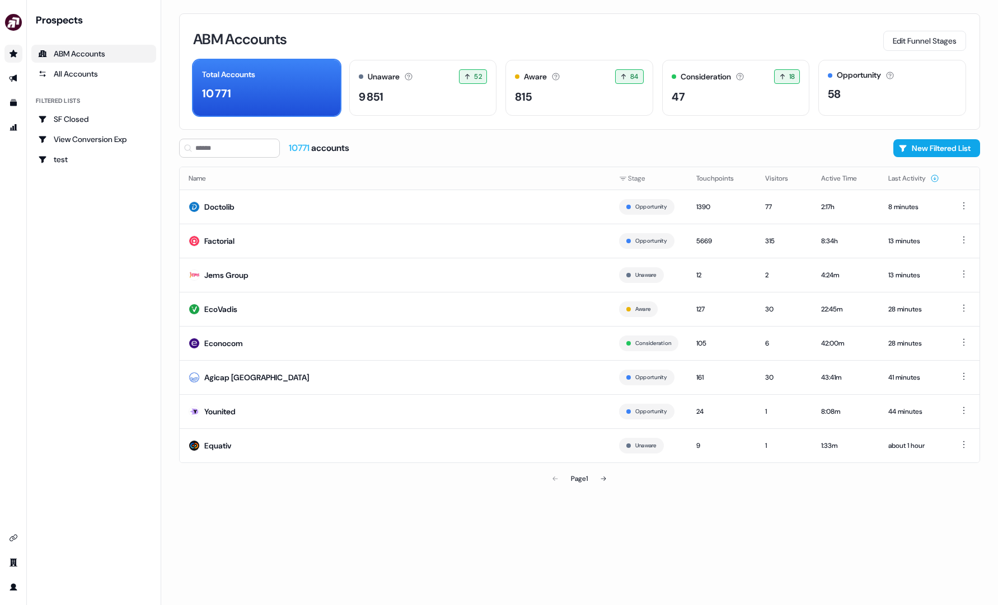
click at [12, 58] on link "Go to prospects" at bounding box center [13, 54] width 18 height 18
drag, startPoint x: 380, startPoint y: 154, endPoint x: 290, endPoint y: 153, distance: 90.1
click at [290, 153] on div "10771 accounts New Filtered List" at bounding box center [579, 148] width 801 height 19
click at [603, 482] on button at bounding box center [603, 479] width 22 height 22
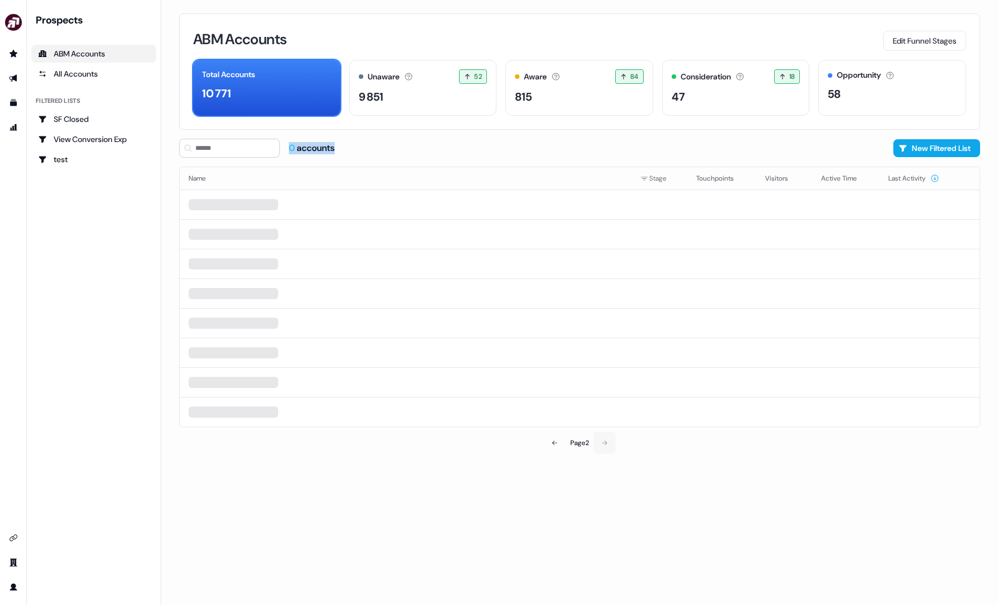
click at [603, 482] on div "ABM Accounts Edit Funnel Stages Total Accounts 10 771 Unaware The default stage…" at bounding box center [579, 302] width 837 height 605
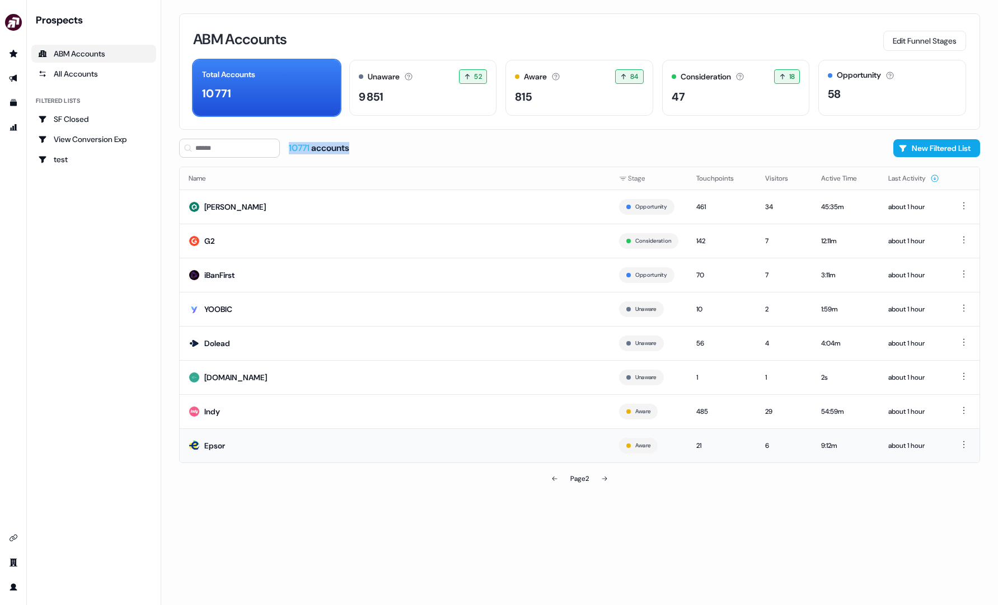
click at [610, 440] on td "Aware" at bounding box center [648, 446] width 77 height 34
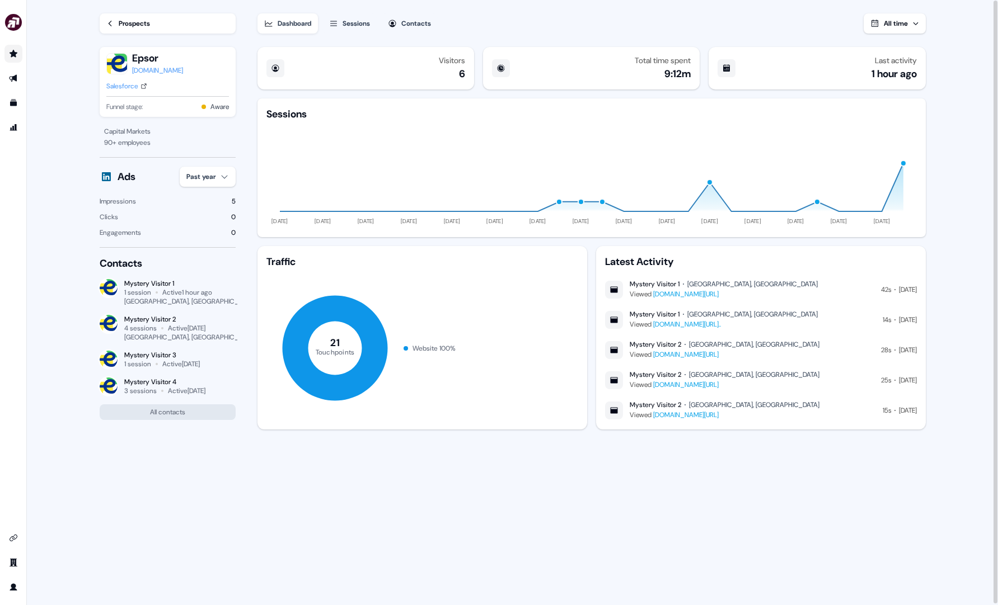
click at [12, 57] on icon "Go to prospects" at bounding box center [13, 53] width 9 height 9
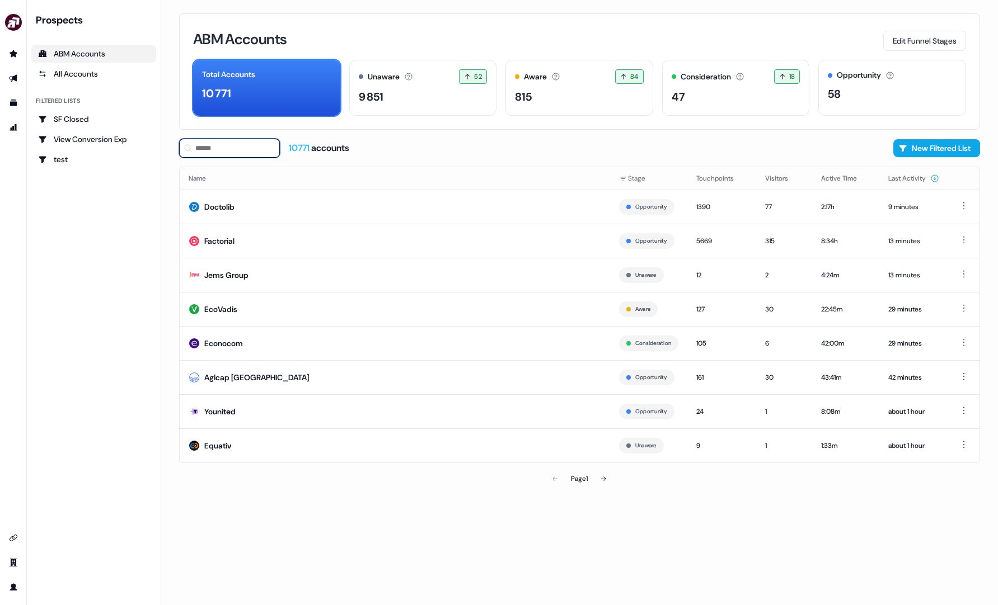
click at [230, 148] on input at bounding box center [229, 148] width 101 height 19
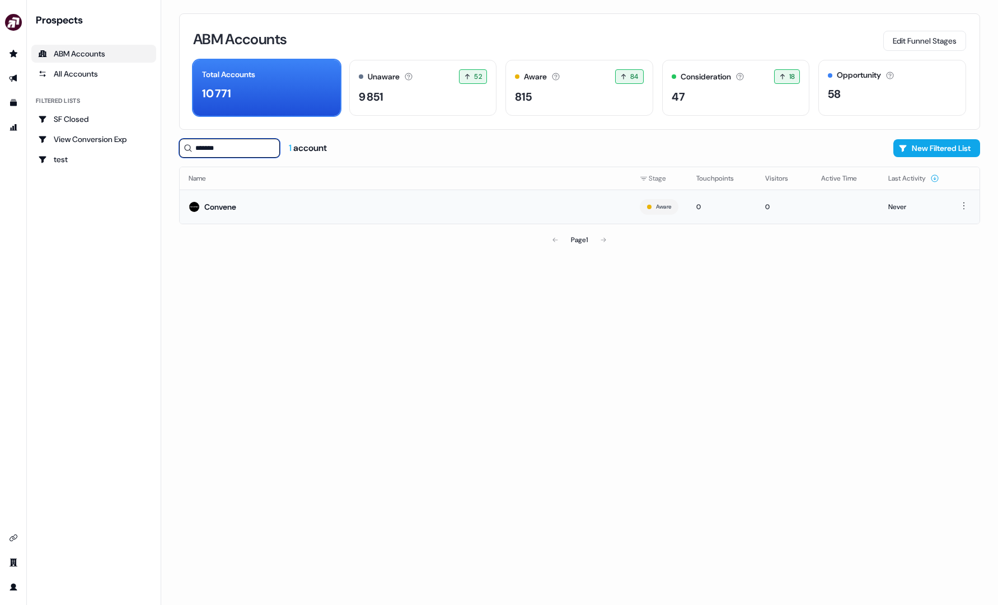
type input "*******"
click at [343, 218] on td "Convene" at bounding box center [405, 207] width 451 height 34
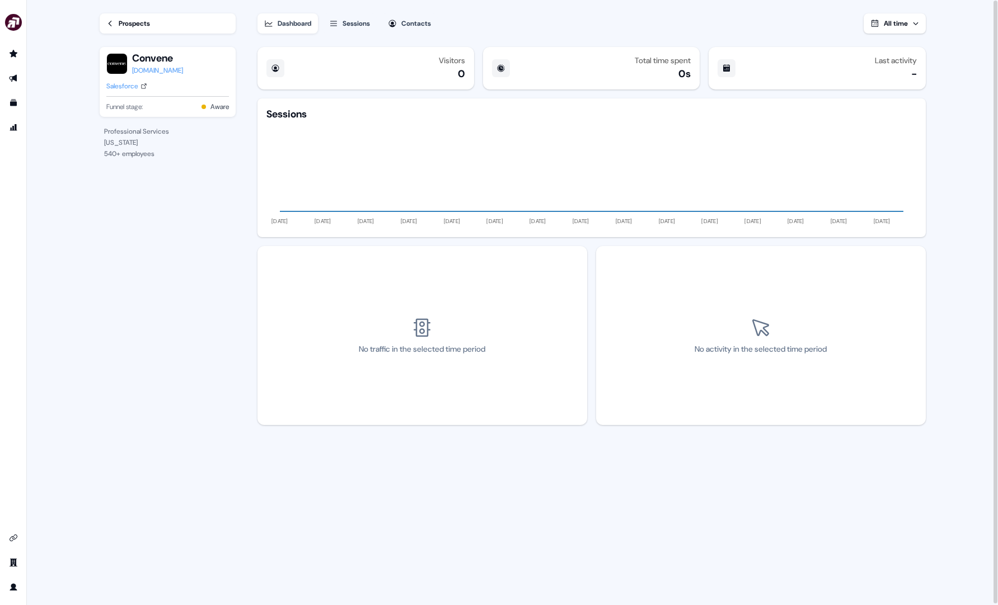
click at [750, 348] on div "No activity in the selected time period" at bounding box center [760, 350] width 132 height 12
